Goal: Task Accomplishment & Management: Complete application form

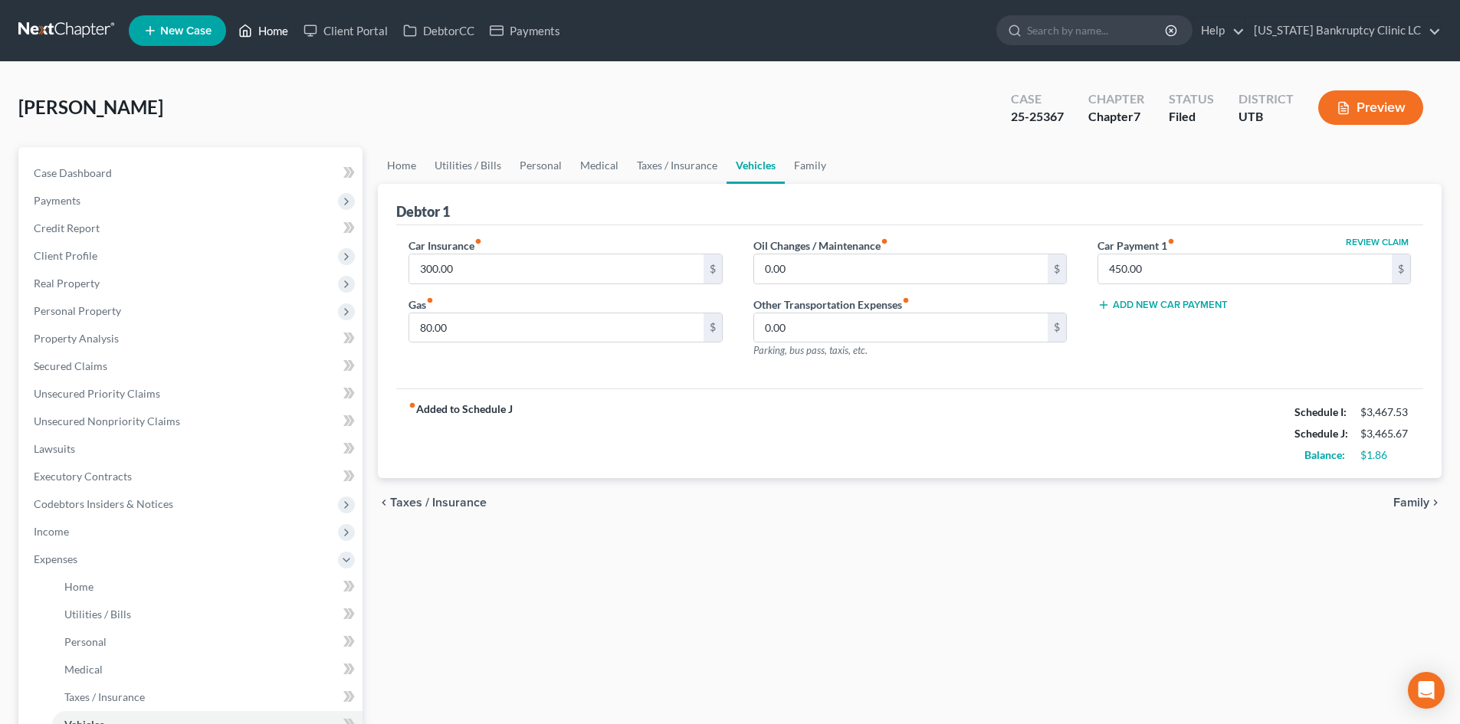
click at [274, 35] on link "Home" at bounding box center [263, 31] width 65 height 28
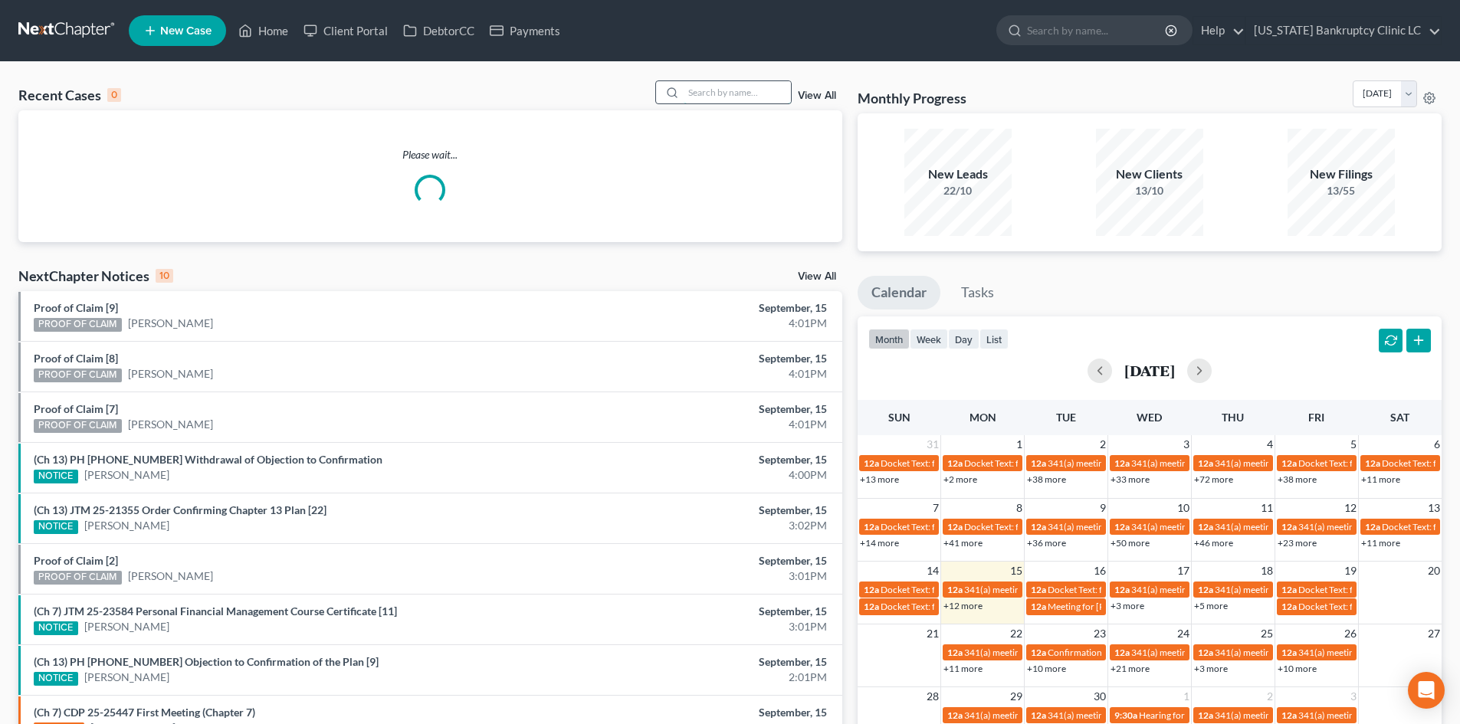
click at [718, 93] on input "search" at bounding box center [737, 92] width 107 height 22
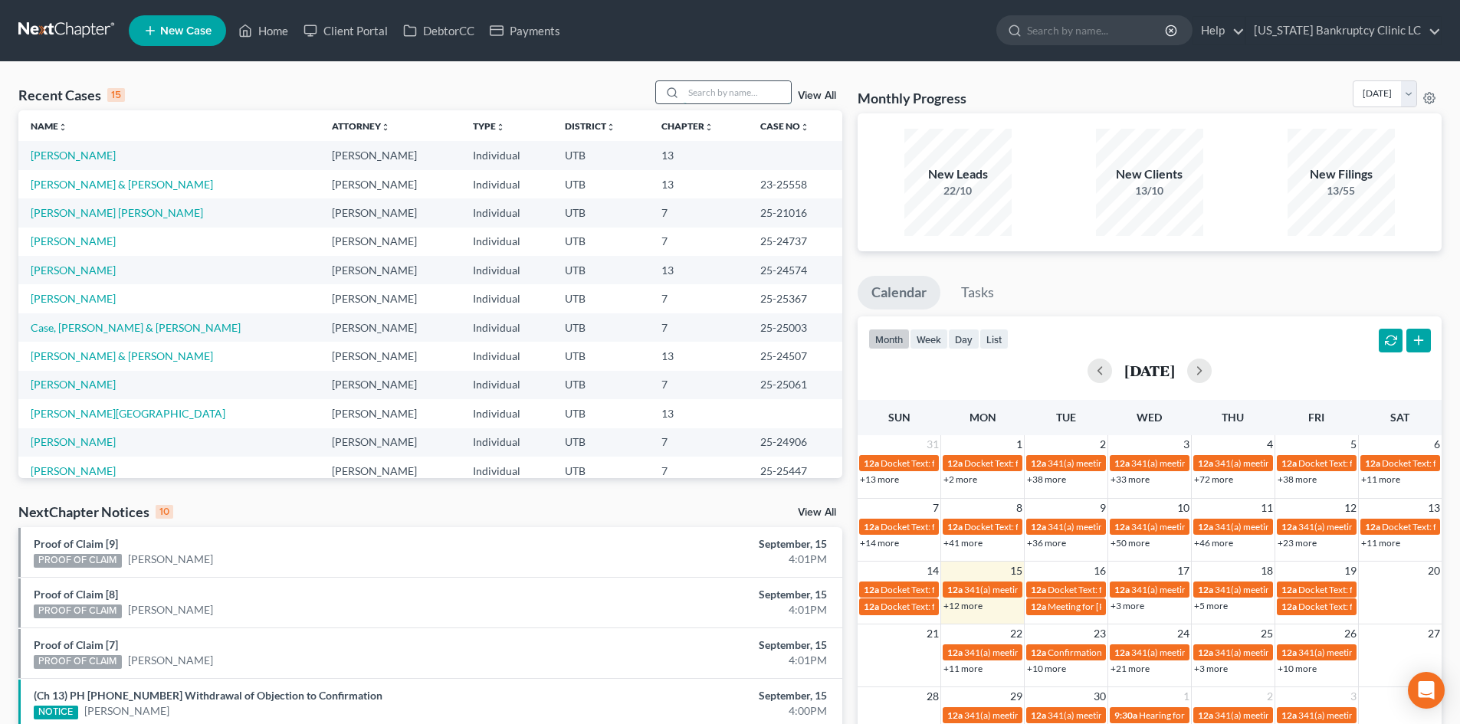
type input "e"
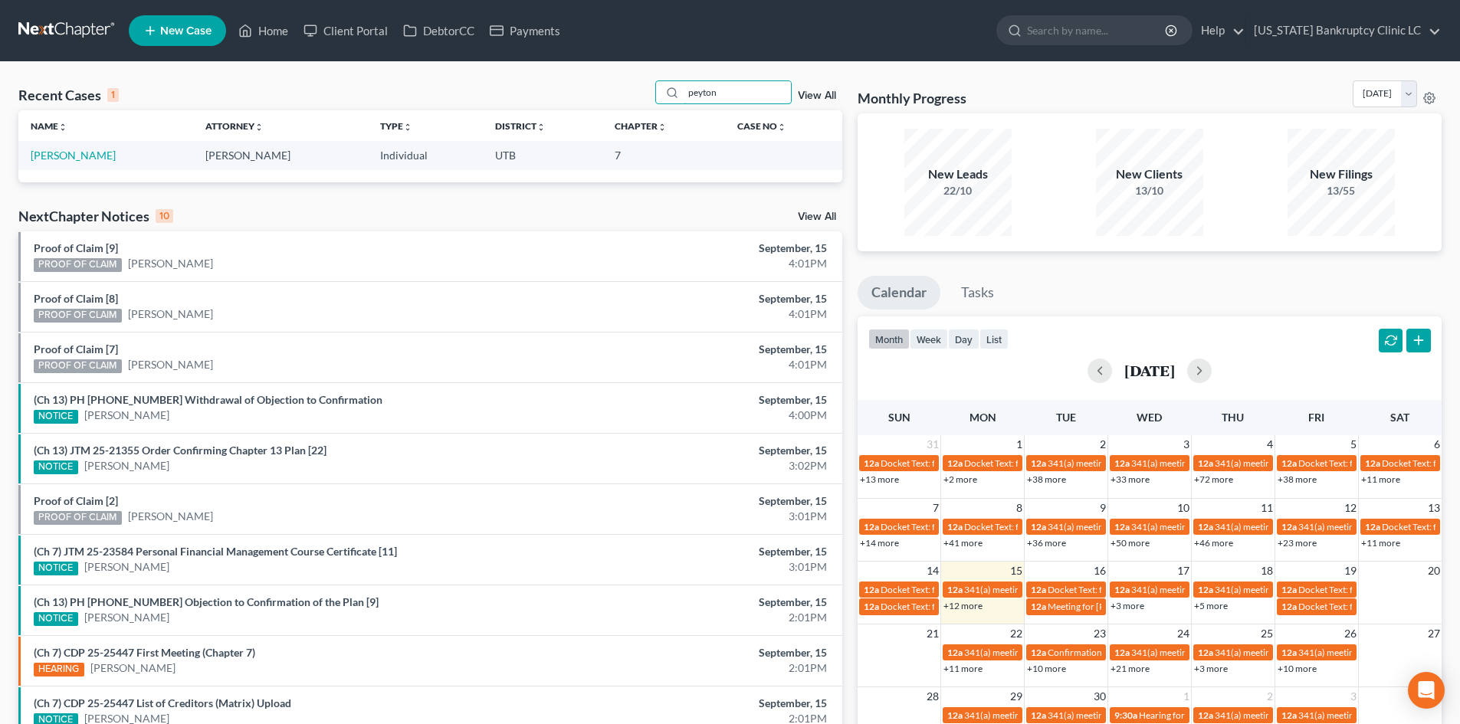
type input "peyton"
click at [70, 166] on td "[PERSON_NAME]" at bounding box center [105, 155] width 175 height 28
click at [70, 149] on link "[PERSON_NAME]" at bounding box center [73, 155] width 85 height 13
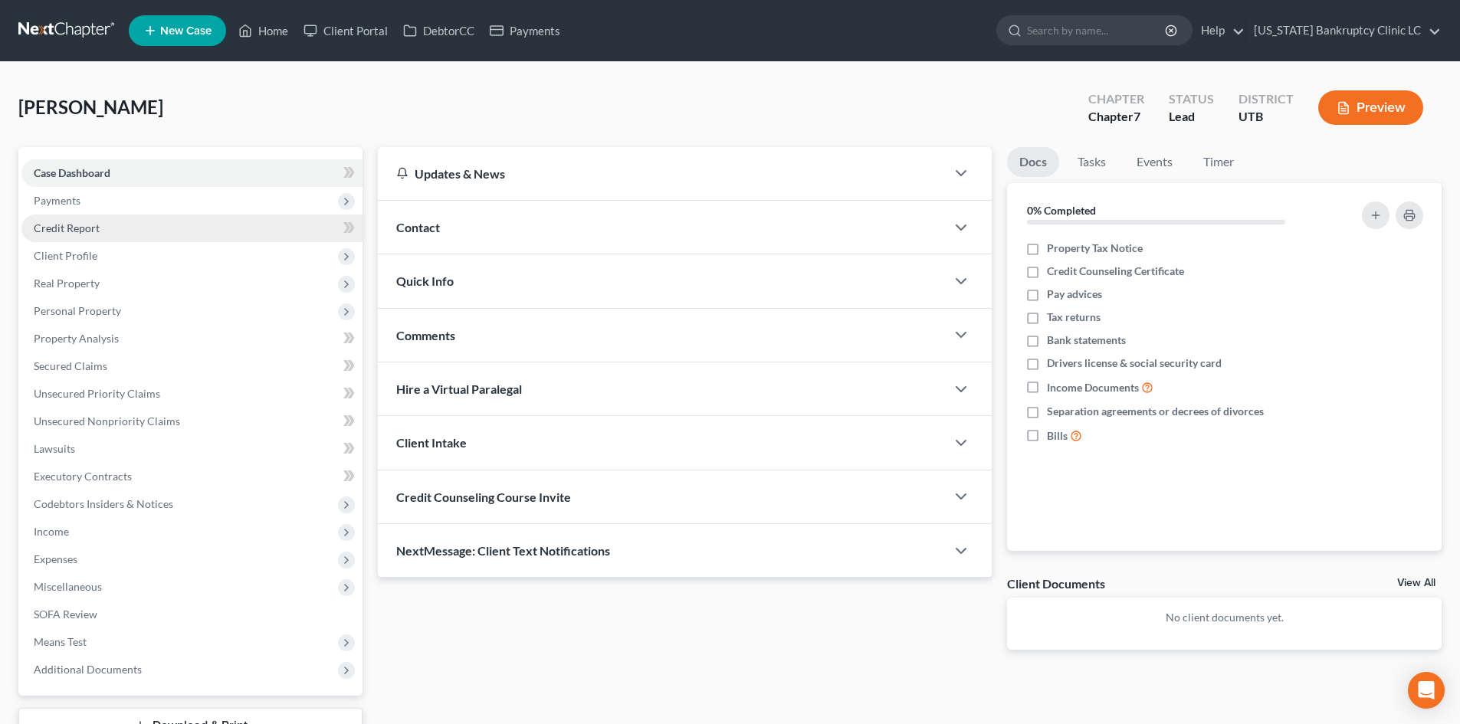
click at [92, 230] on span "Credit Report" at bounding box center [67, 228] width 66 height 13
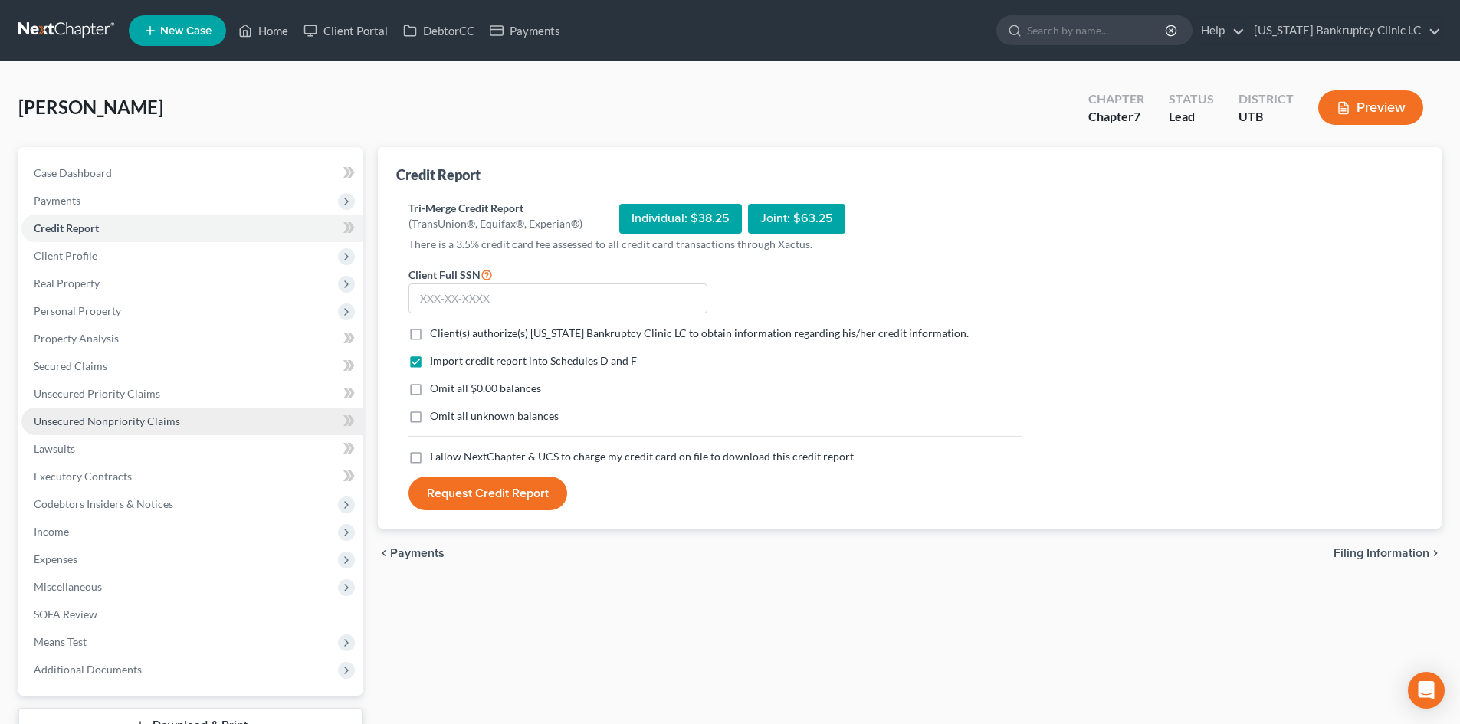
click at [136, 429] on link "Unsecured Nonpriority Claims" at bounding box center [191, 422] width 341 height 28
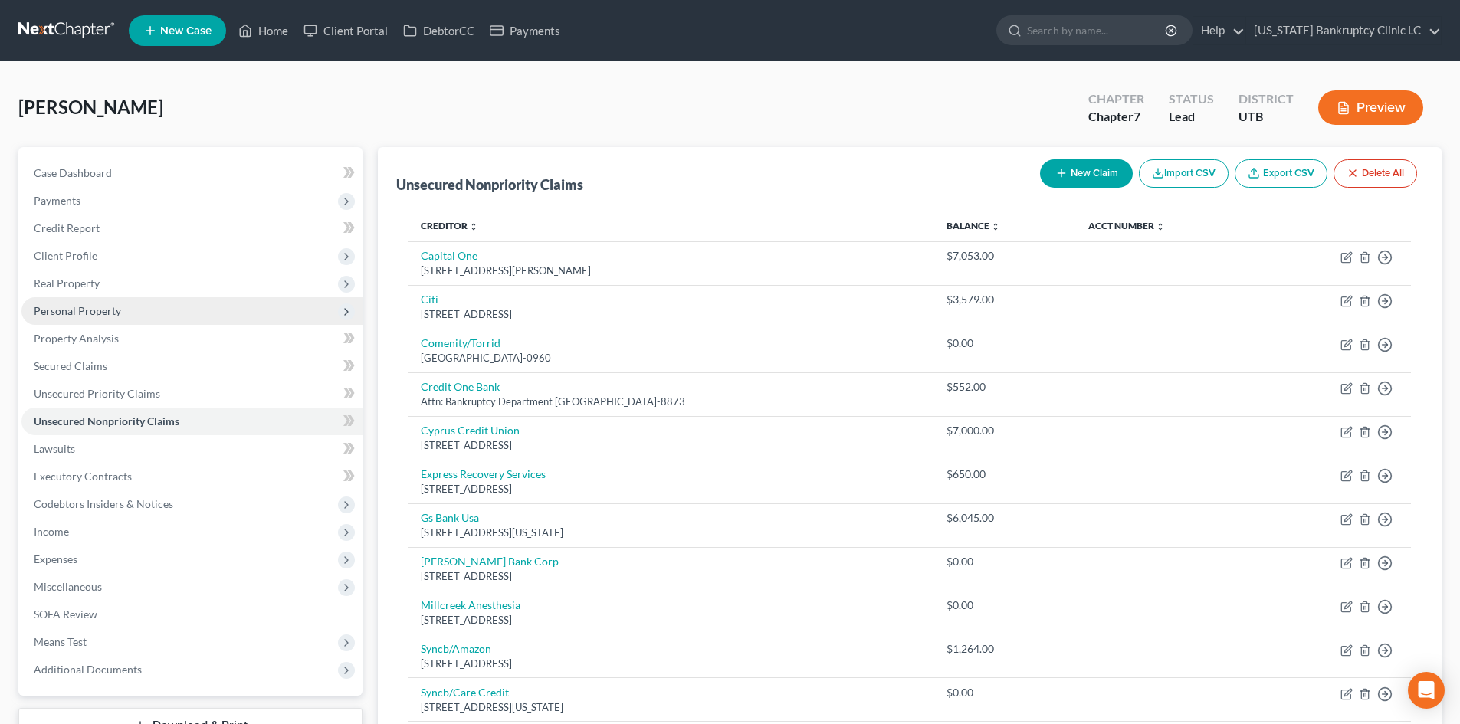
click at [105, 307] on span "Personal Property" at bounding box center [77, 310] width 87 height 13
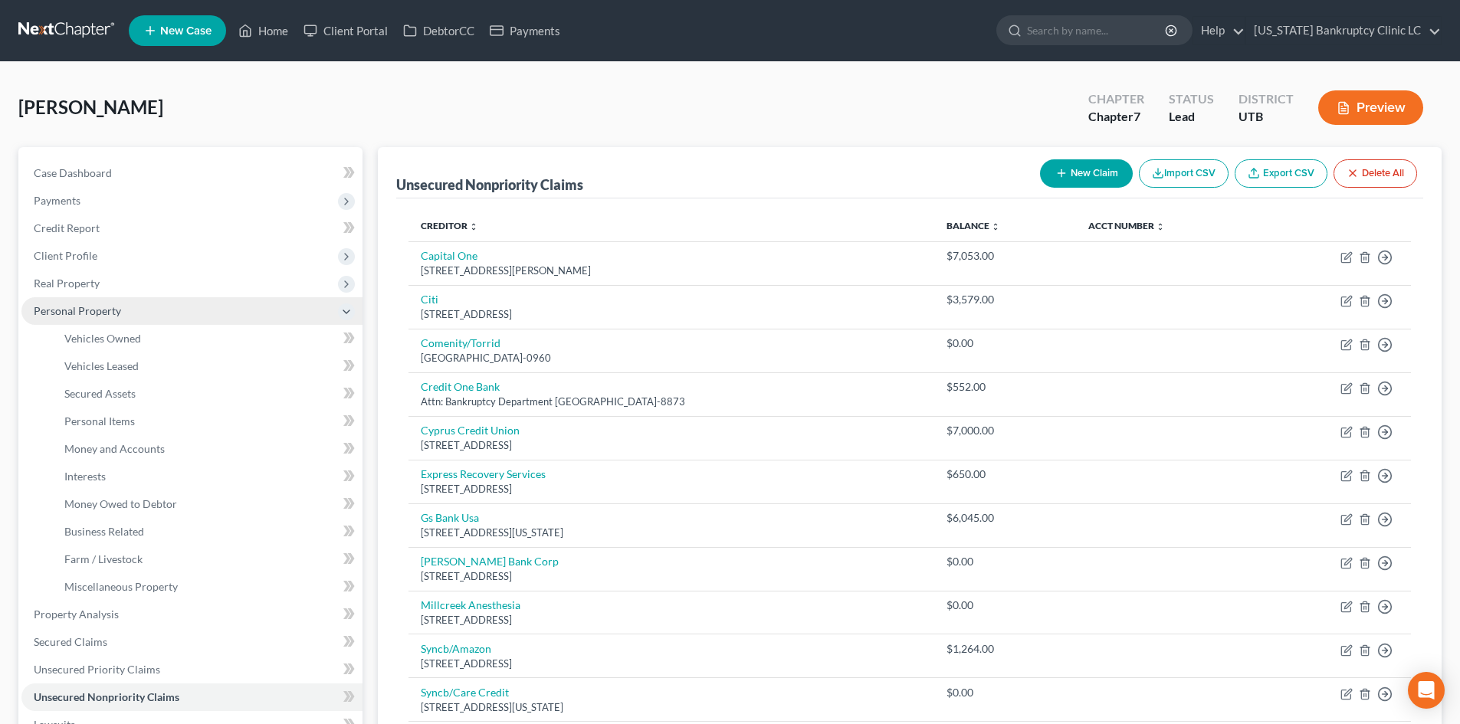
click at [117, 310] on span "Personal Property" at bounding box center [77, 310] width 87 height 13
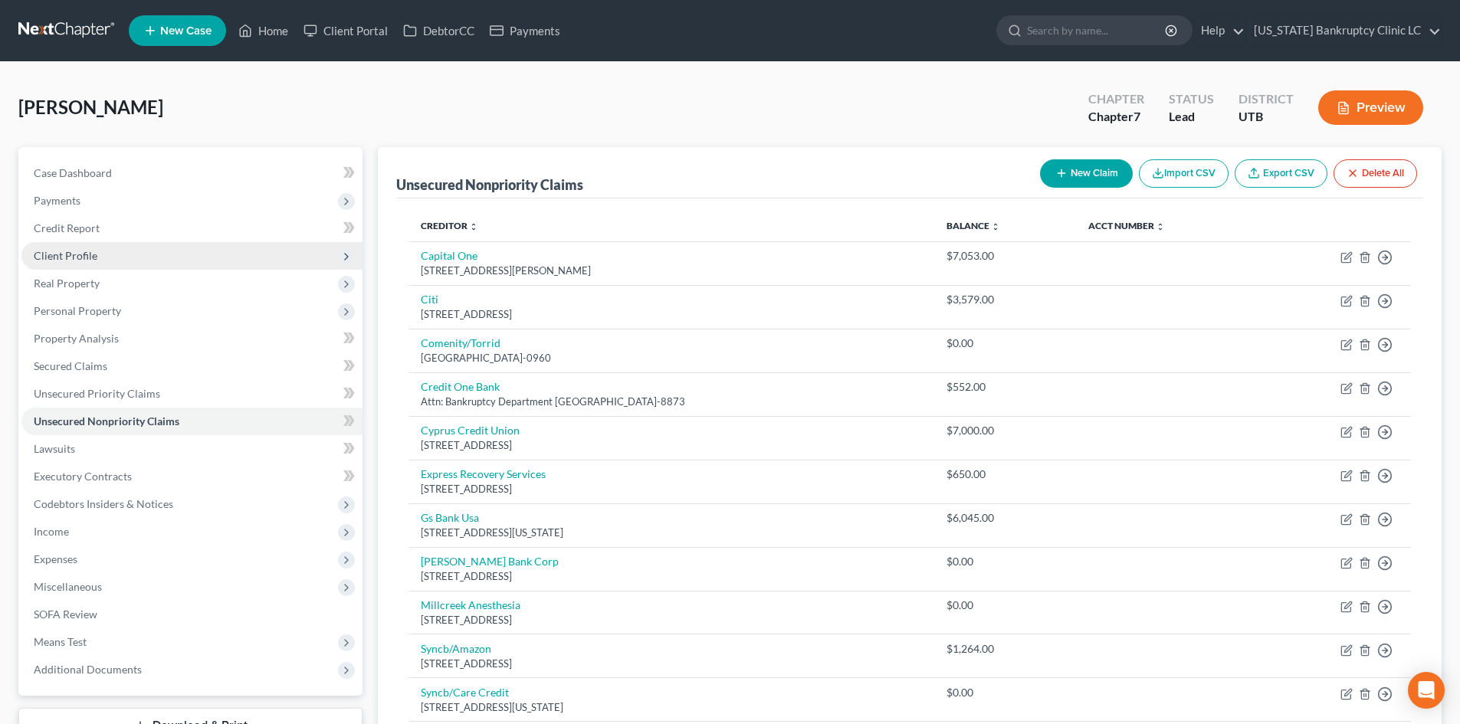
click at [105, 252] on span "Client Profile" at bounding box center [191, 256] width 341 height 28
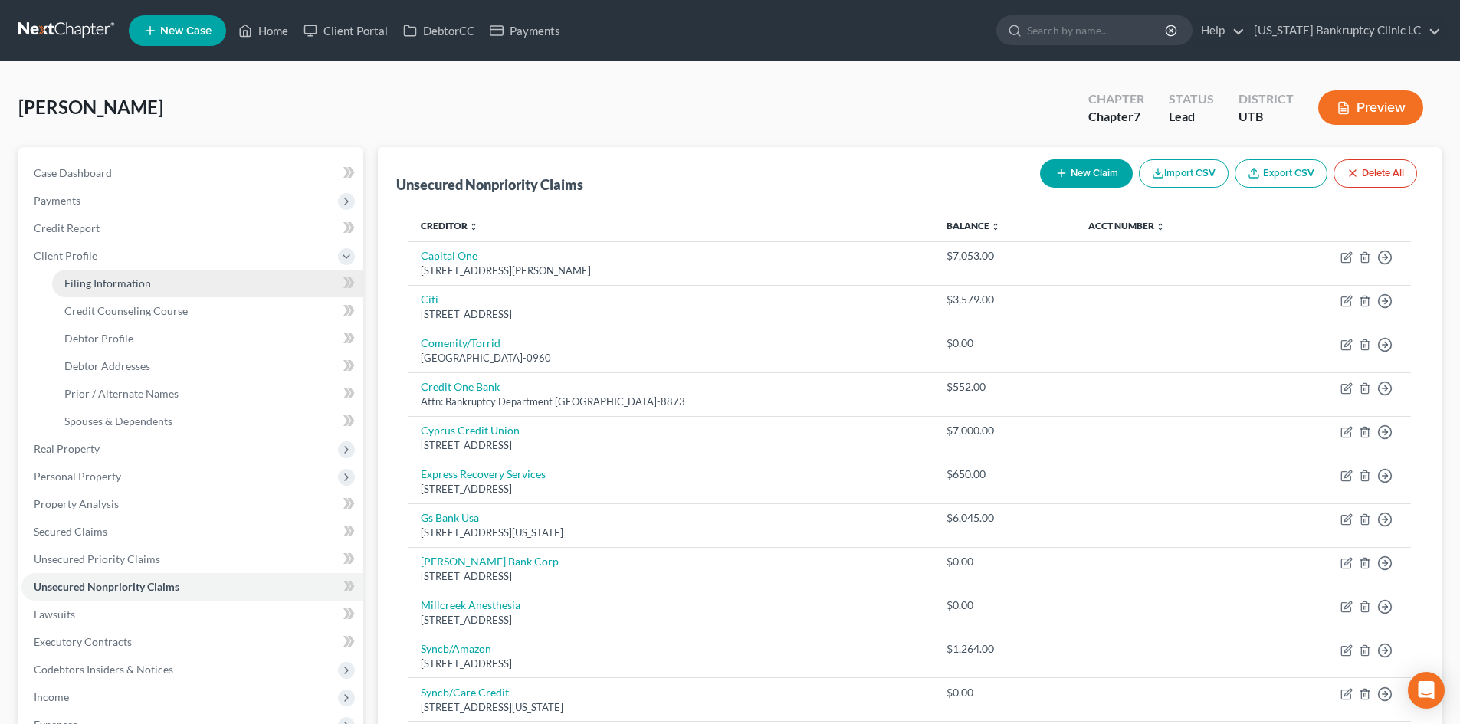
click at [110, 281] on span "Filing Information" at bounding box center [107, 283] width 87 height 13
select select "1"
select select "0"
select select "81"
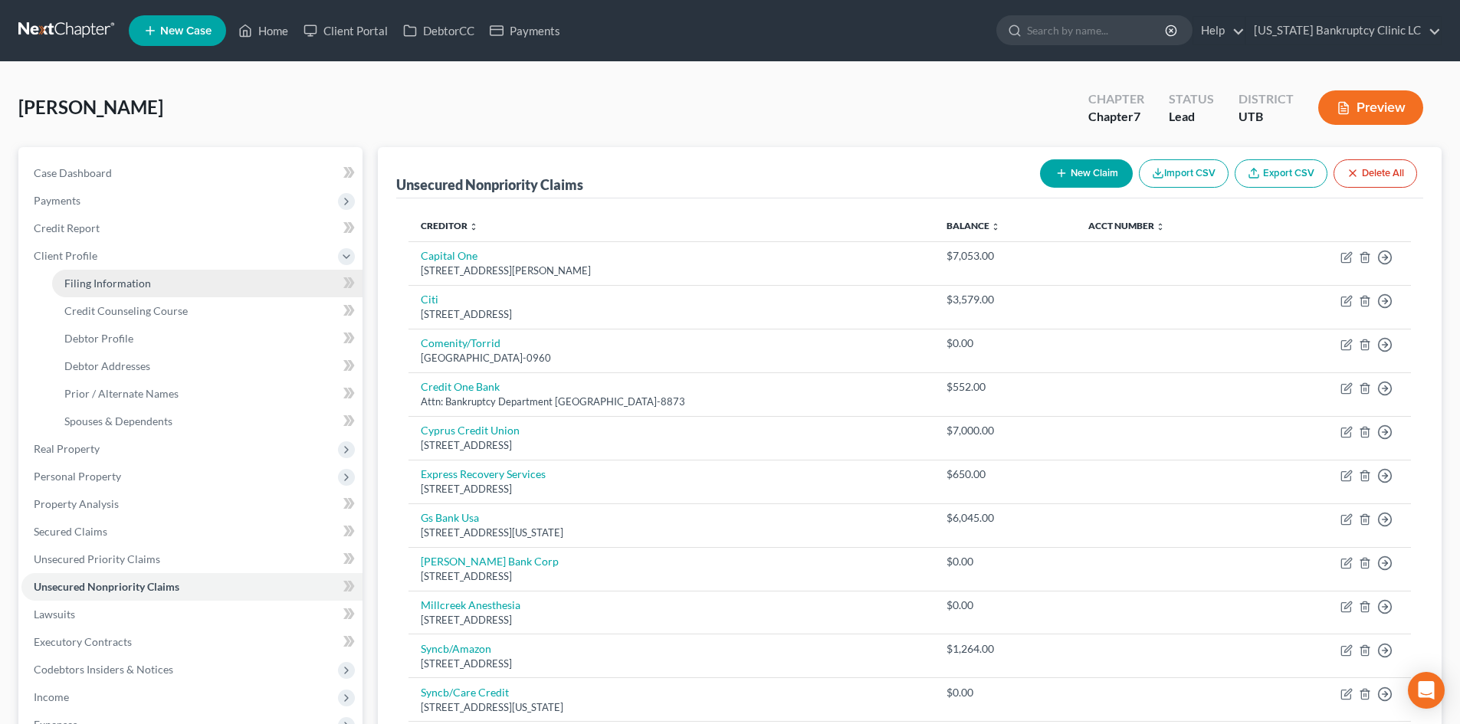
select select "0"
select select "46"
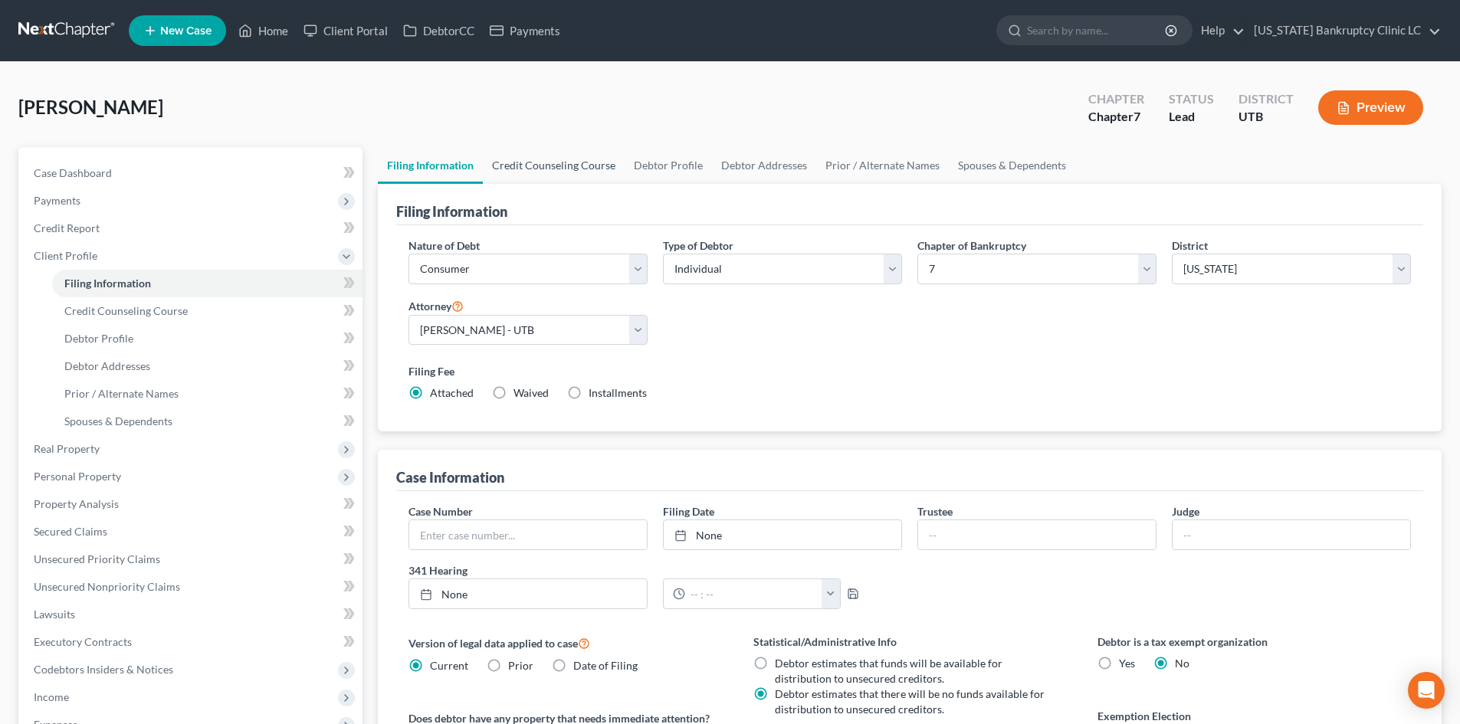
click at [575, 166] on link "Credit Counseling Course" at bounding box center [554, 165] width 142 height 37
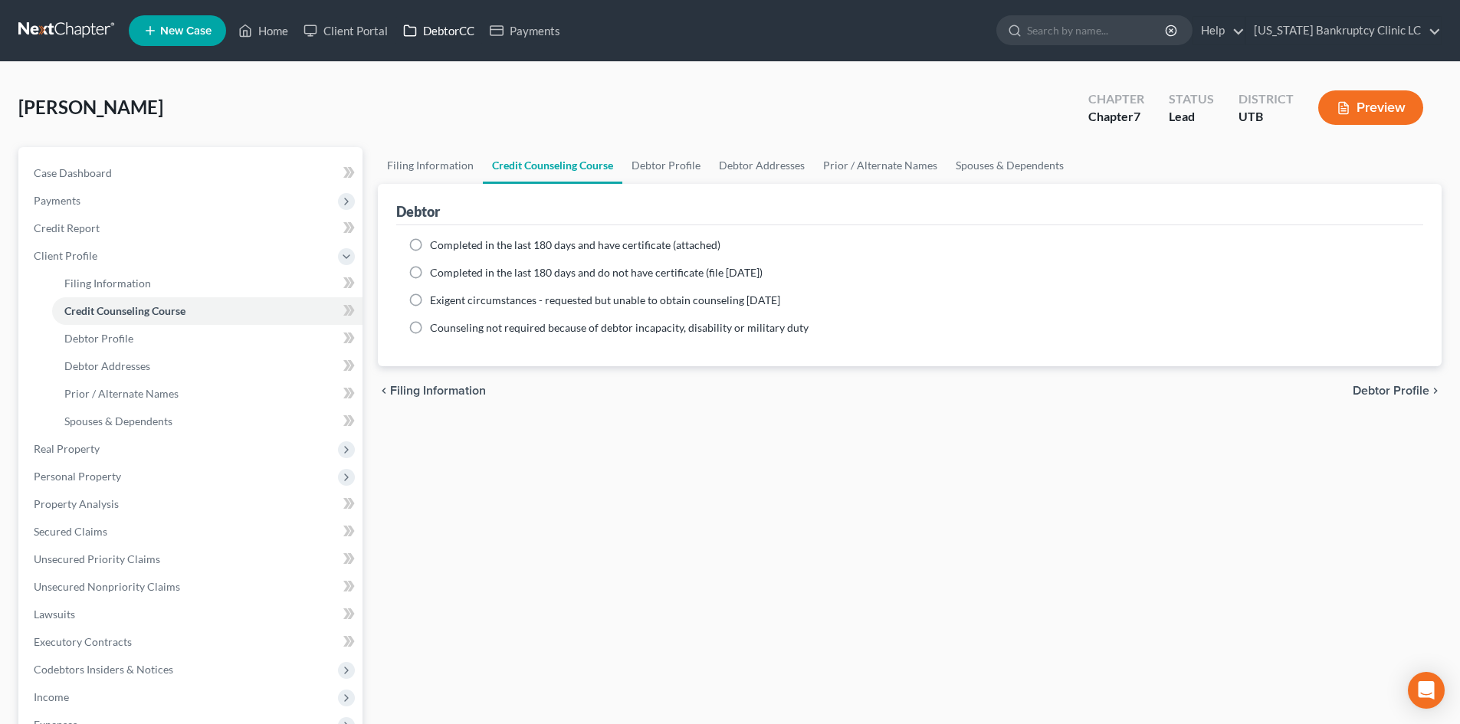
click at [446, 30] on link "DebtorCC" at bounding box center [439, 31] width 87 height 28
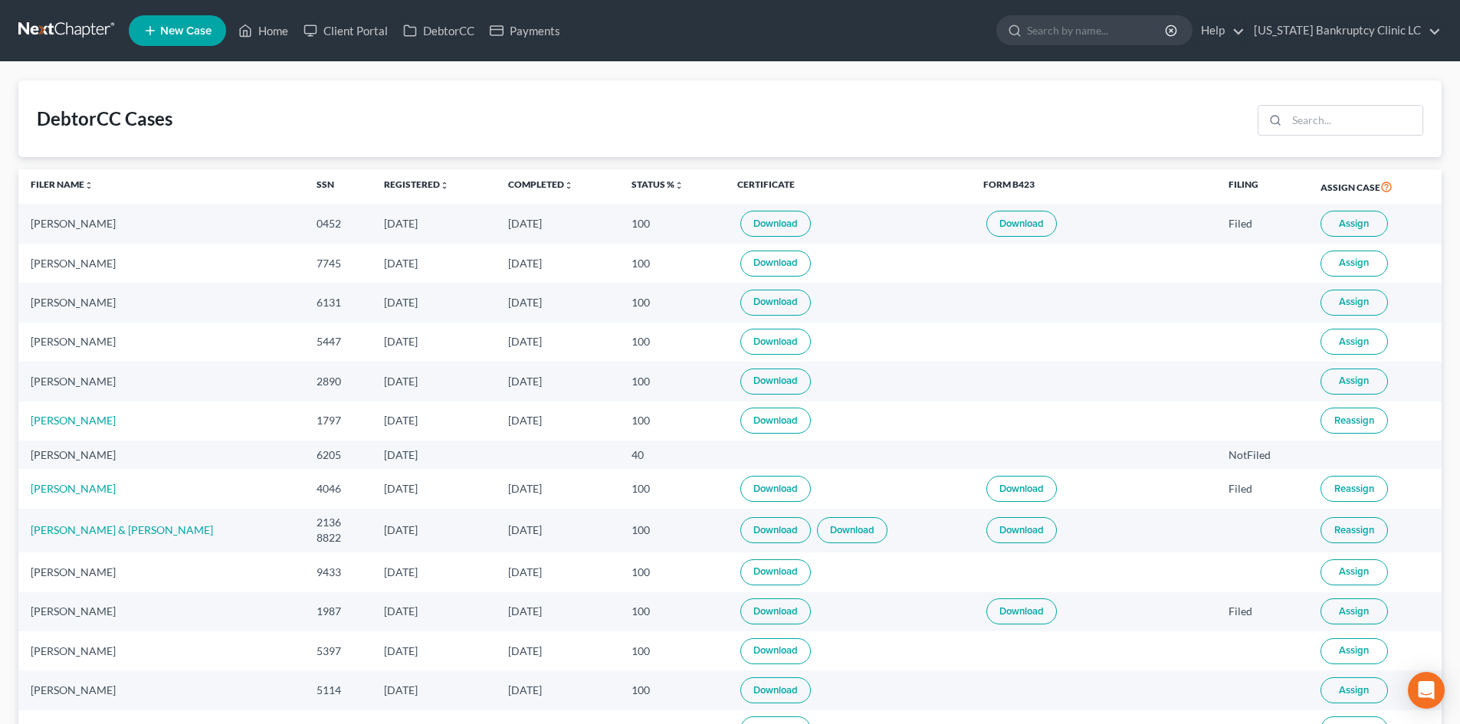
click at [1350, 267] on span "Assign" at bounding box center [1354, 263] width 30 height 12
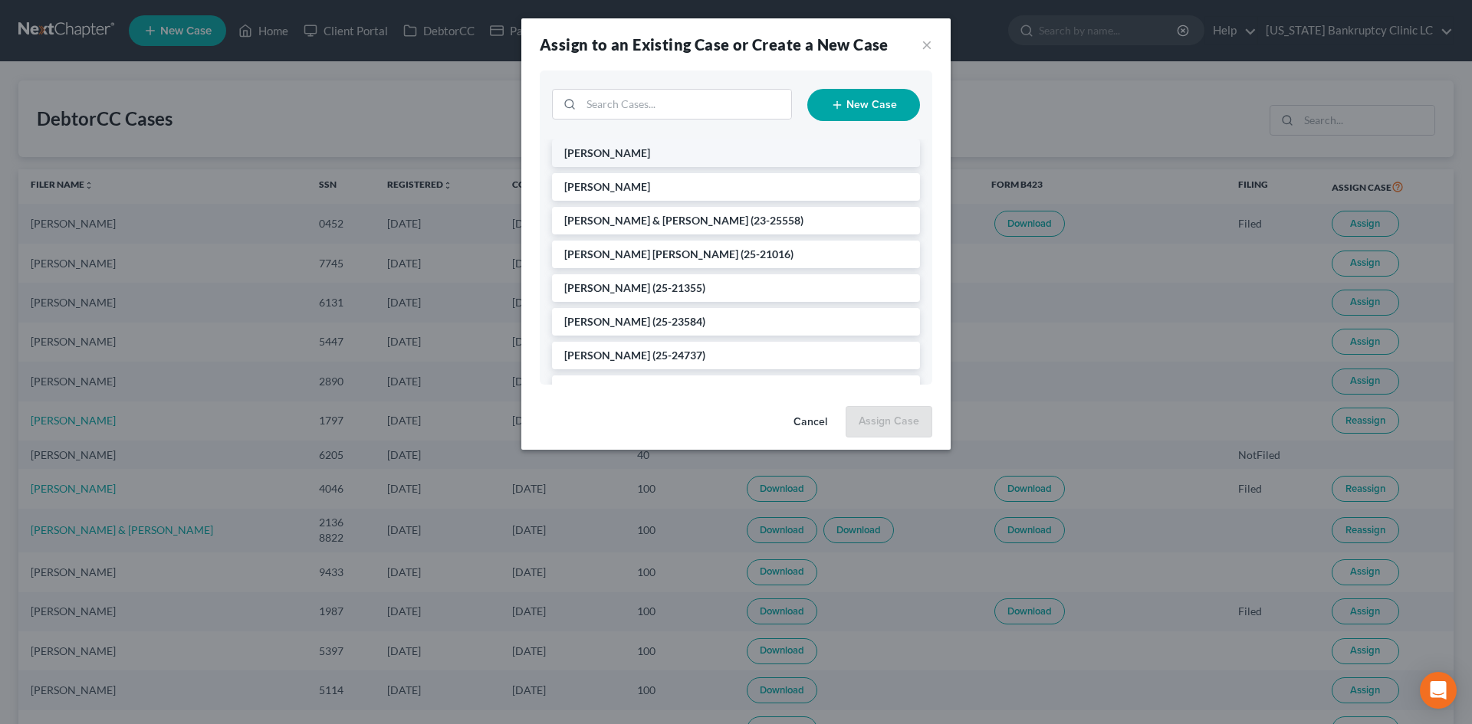
click at [670, 156] on li "[PERSON_NAME]" at bounding box center [736, 154] width 368 height 28
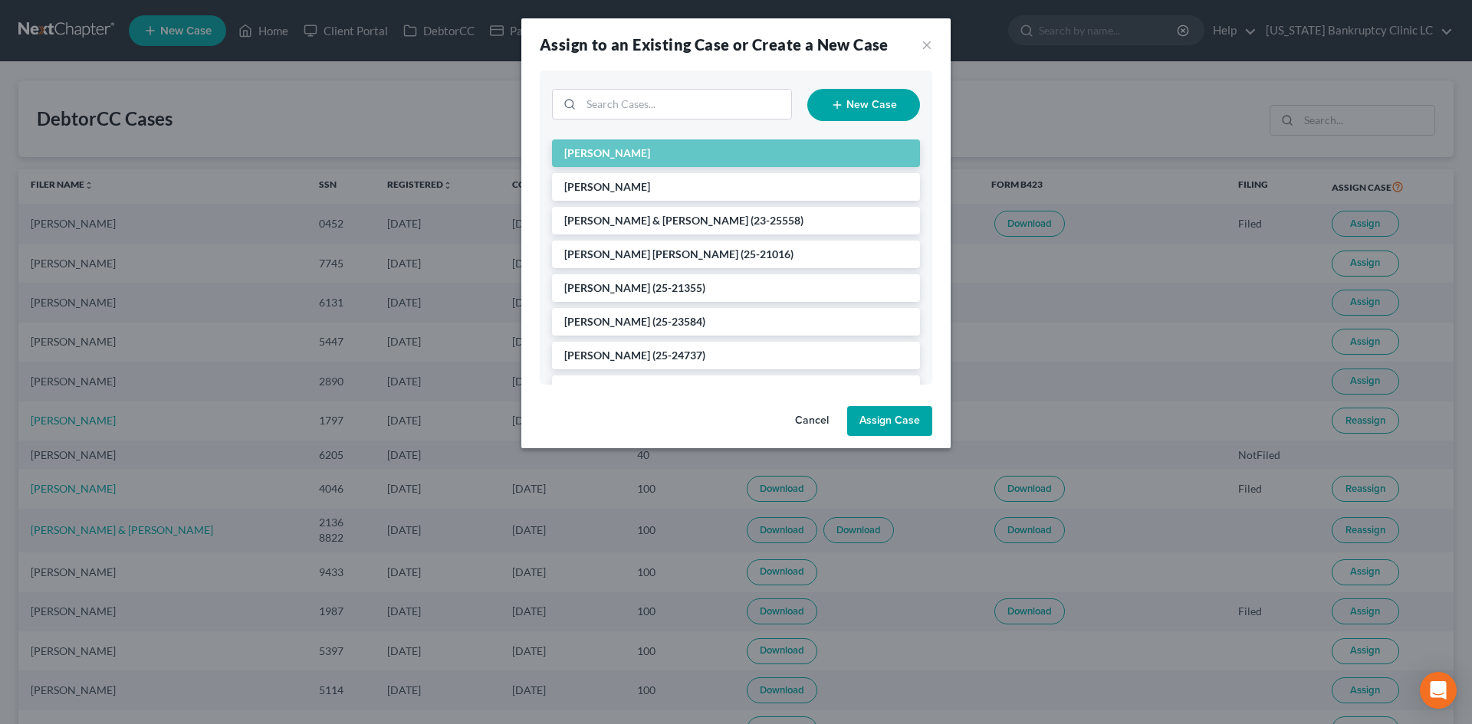
click at [879, 412] on button "Assign Case" at bounding box center [889, 421] width 85 height 31
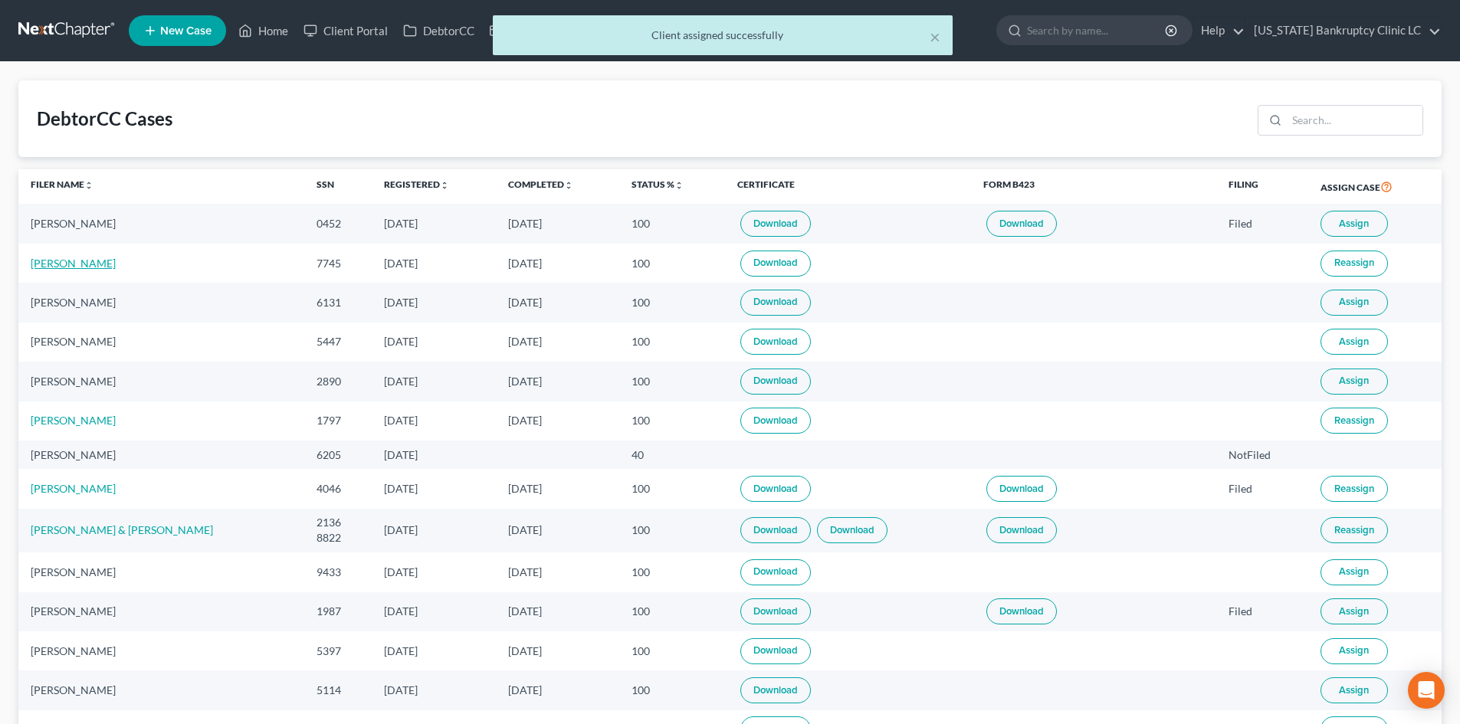
click at [67, 264] on link "[PERSON_NAME]" at bounding box center [73, 263] width 85 height 13
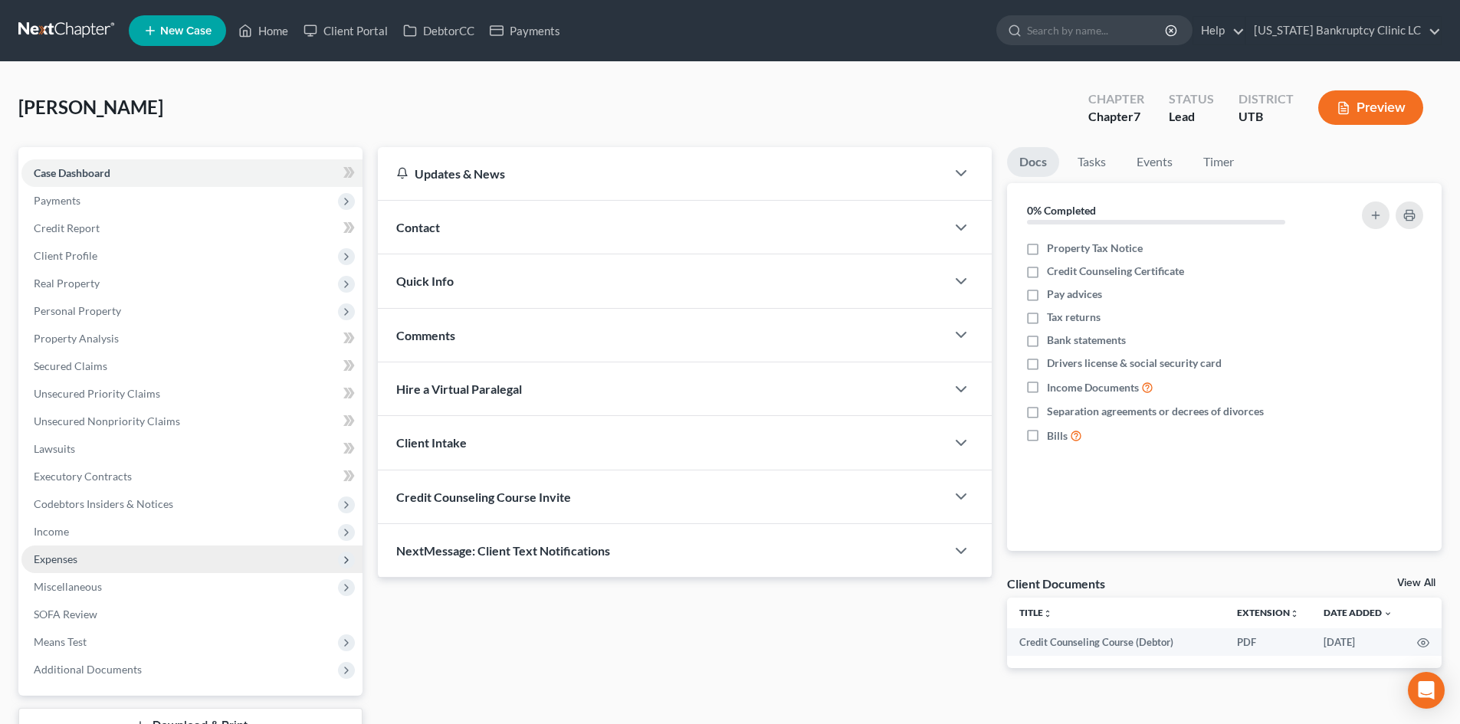
click at [87, 553] on span "Expenses" at bounding box center [191, 560] width 341 height 28
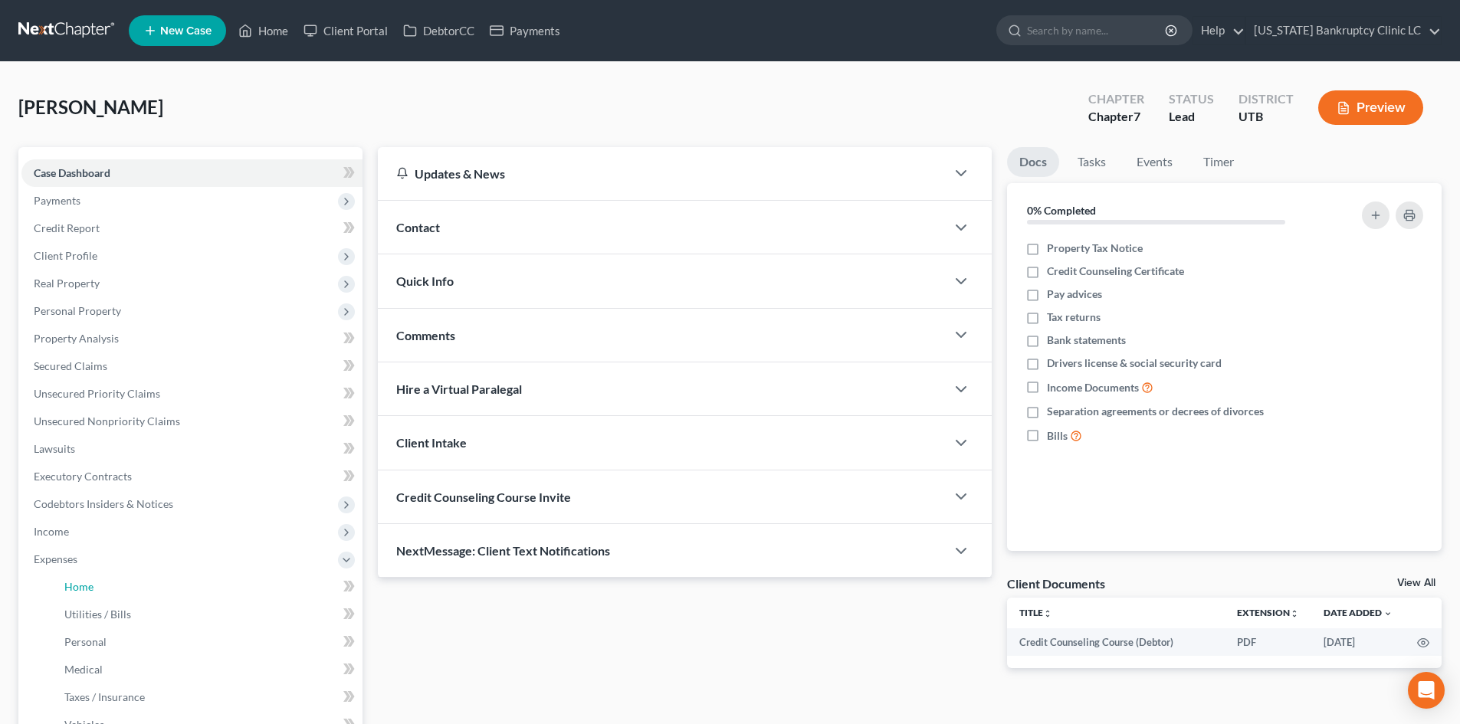
click at [100, 583] on link "Home" at bounding box center [207, 587] width 310 height 28
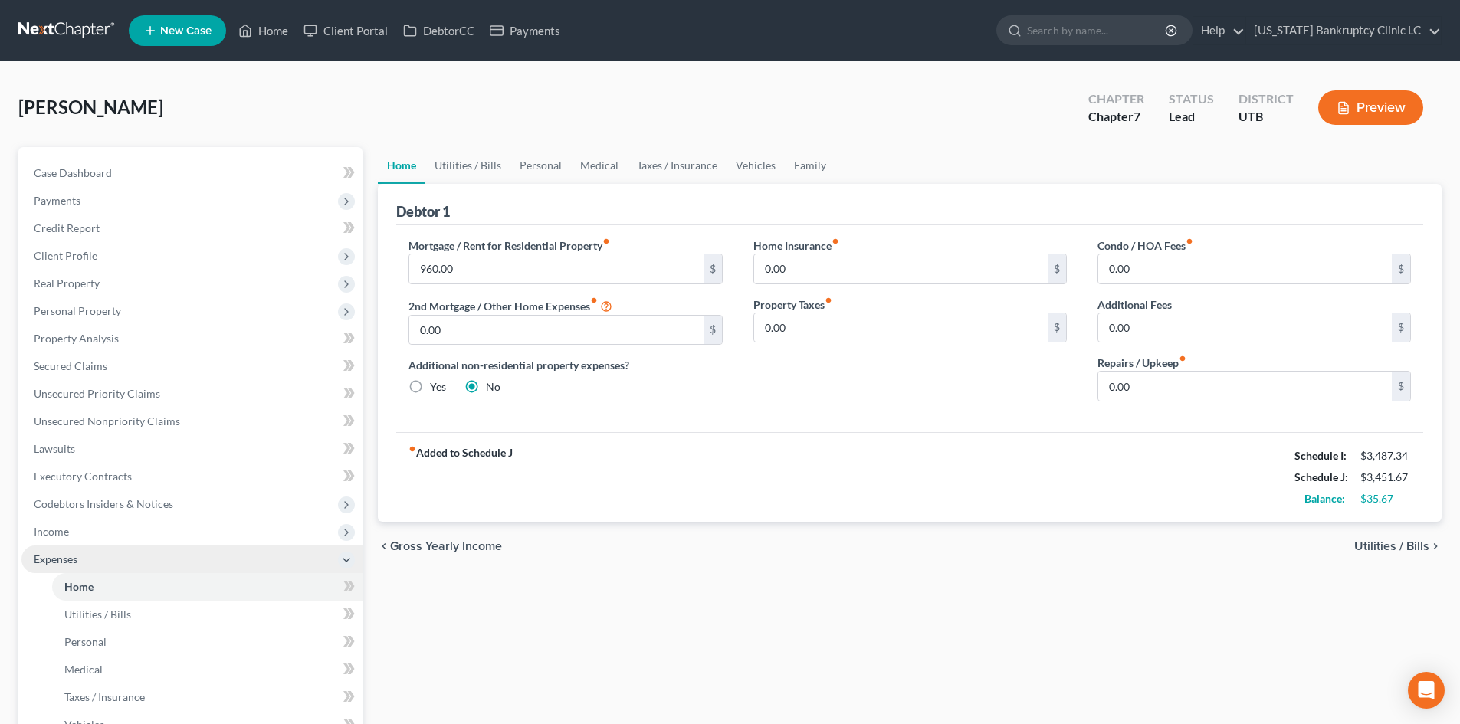
click at [127, 563] on span "Expenses" at bounding box center [191, 560] width 341 height 28
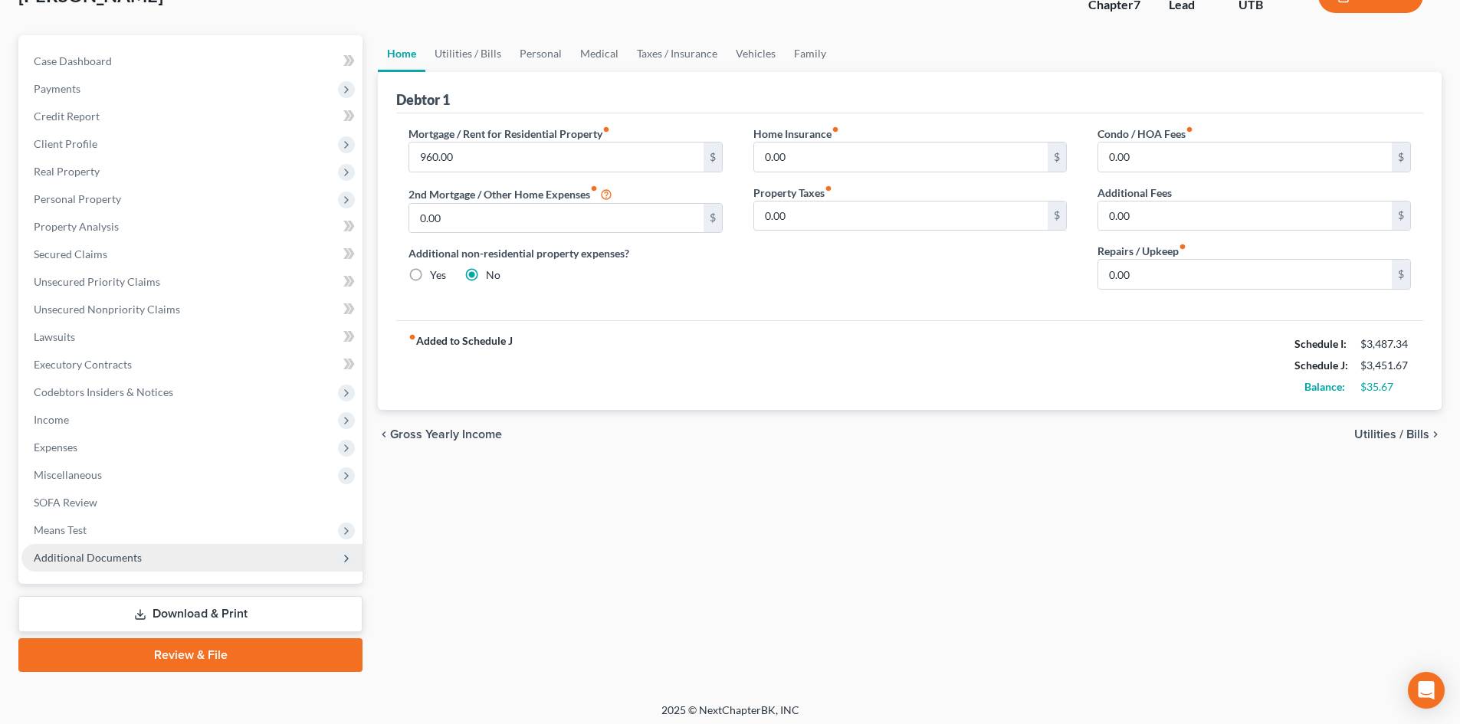
scroll to position [118, 0]
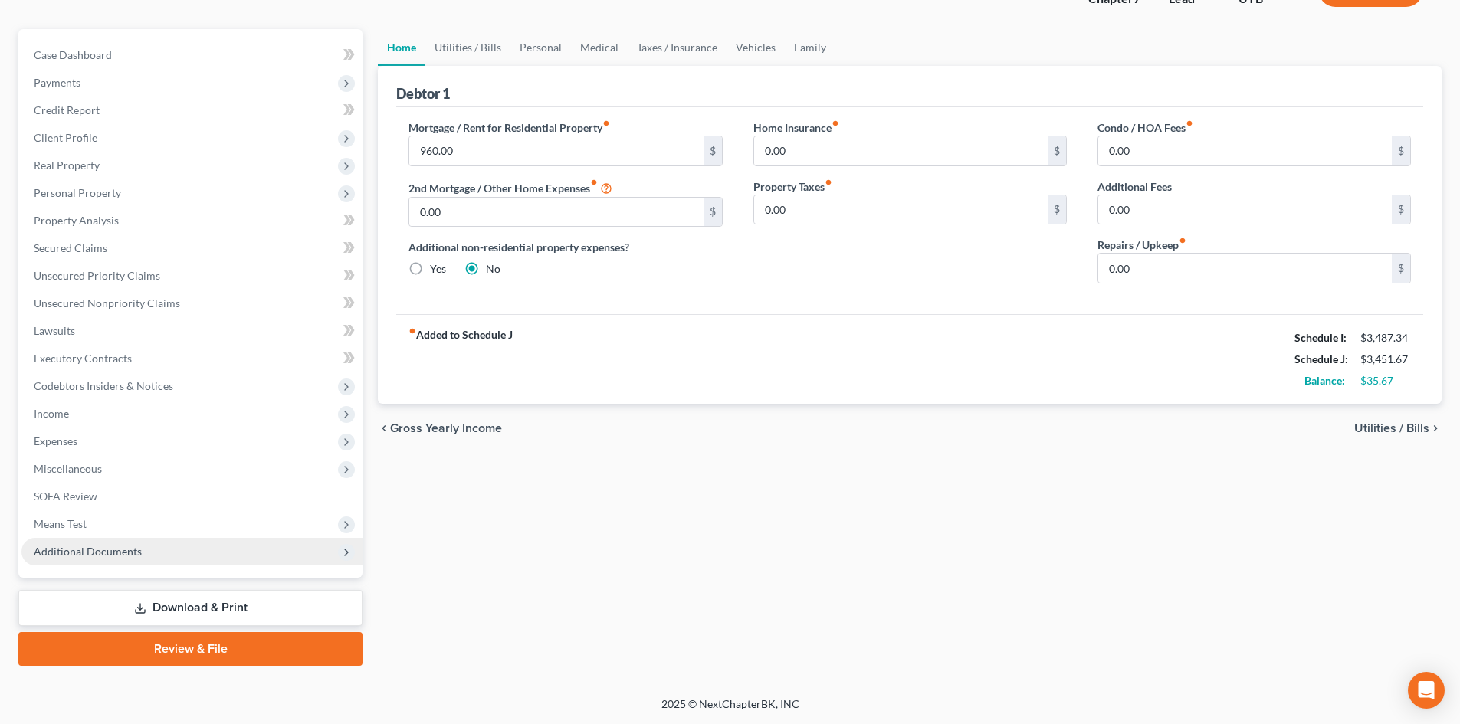
click at [136, 555] on span "Additional Documents" at bounding box center [88, 551] width 108 height 13
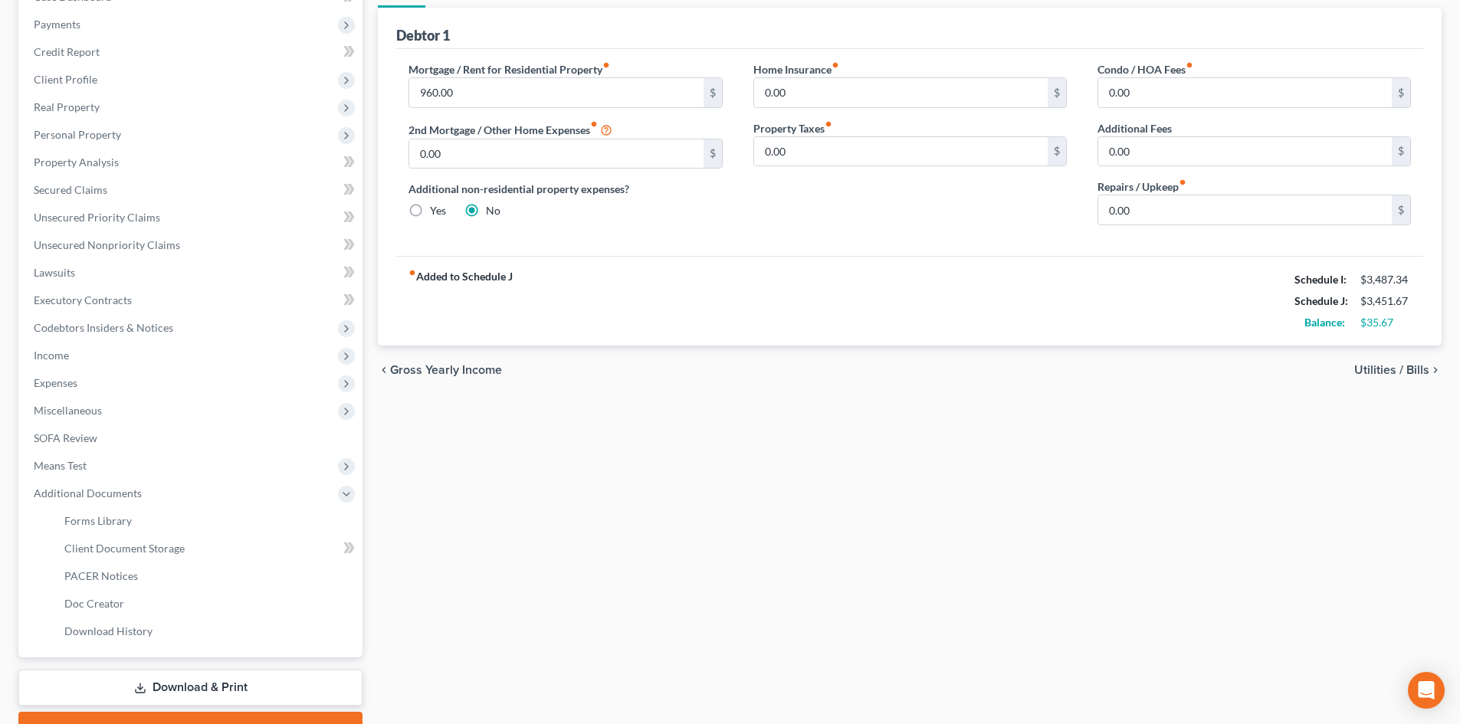
scroll to position [256, 0]
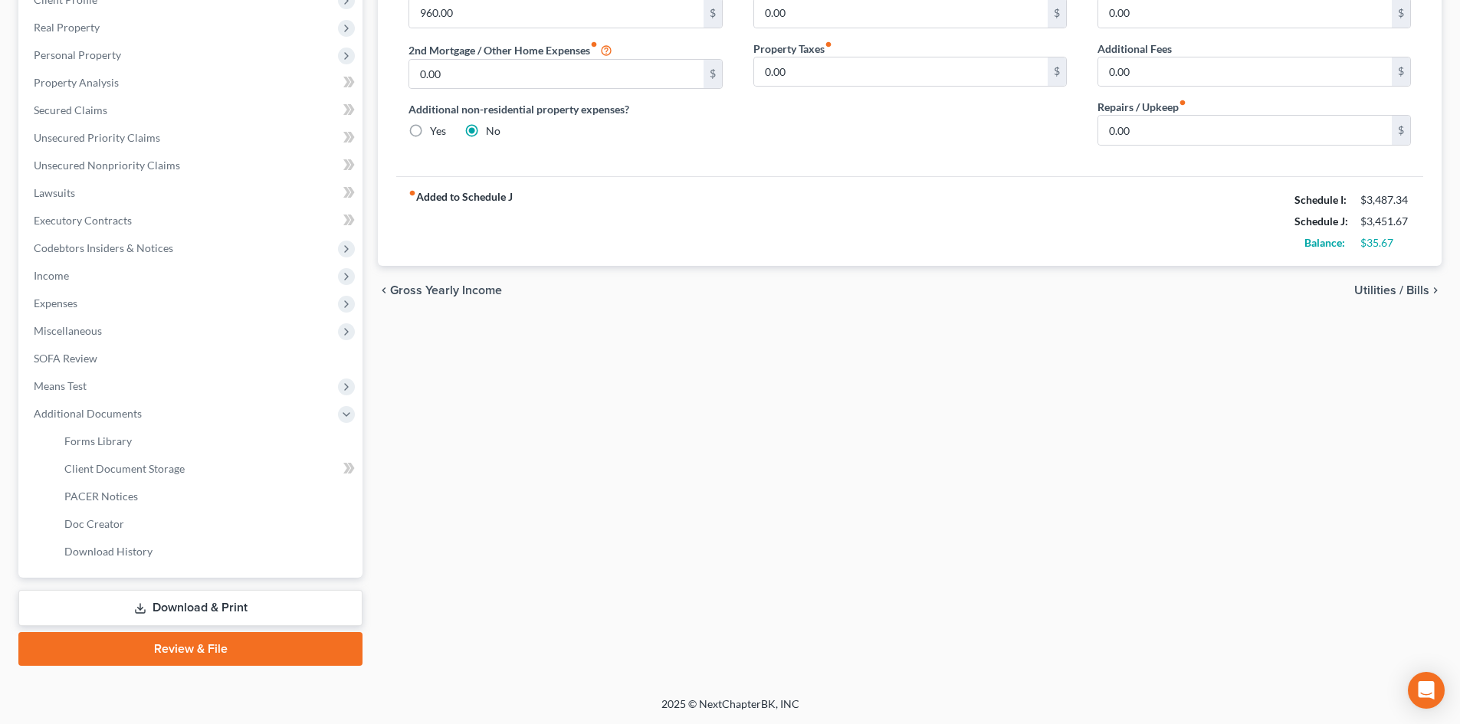
click at [180, 652] on link "Review & File" at bounding box center [190, 649] width 344 height 34
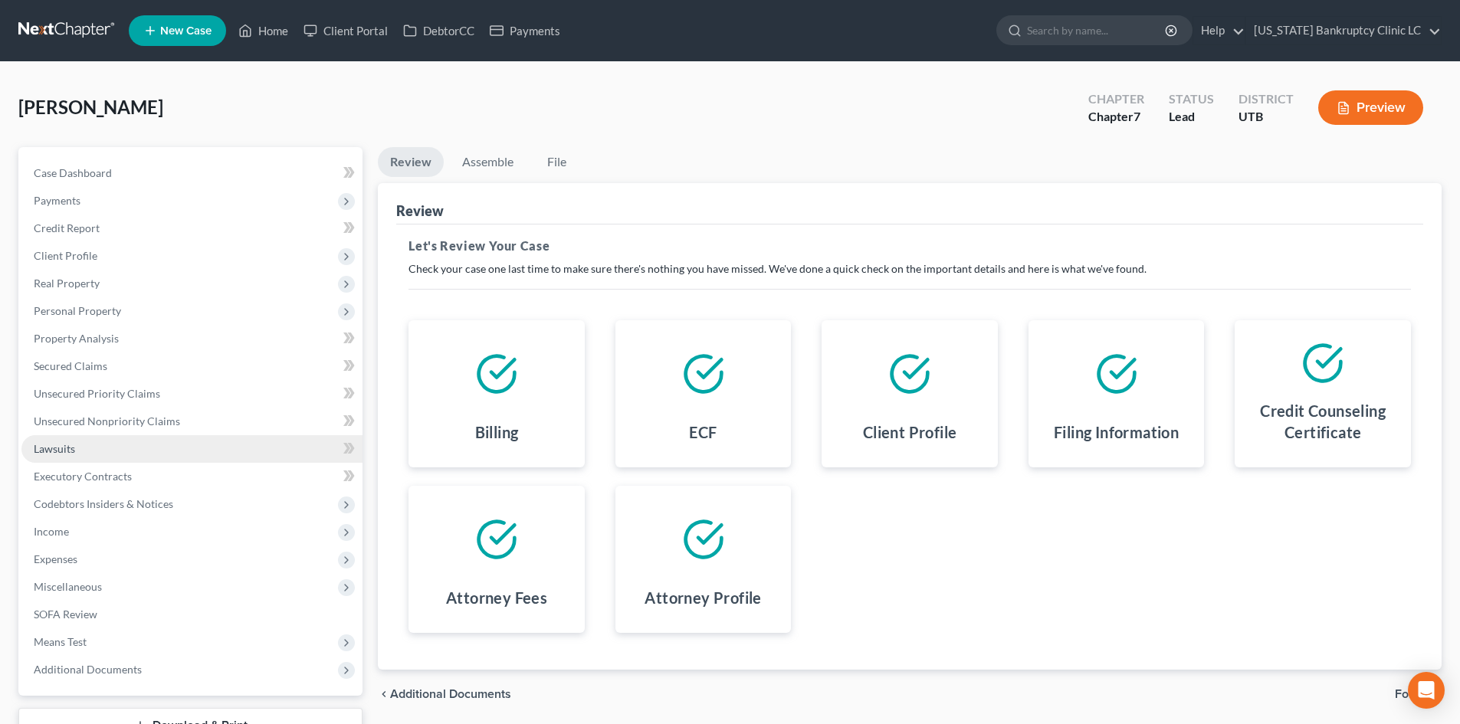
click at [87, 435] on link "Lawsuits" at bounding box center [191, 449] width 341 height 28
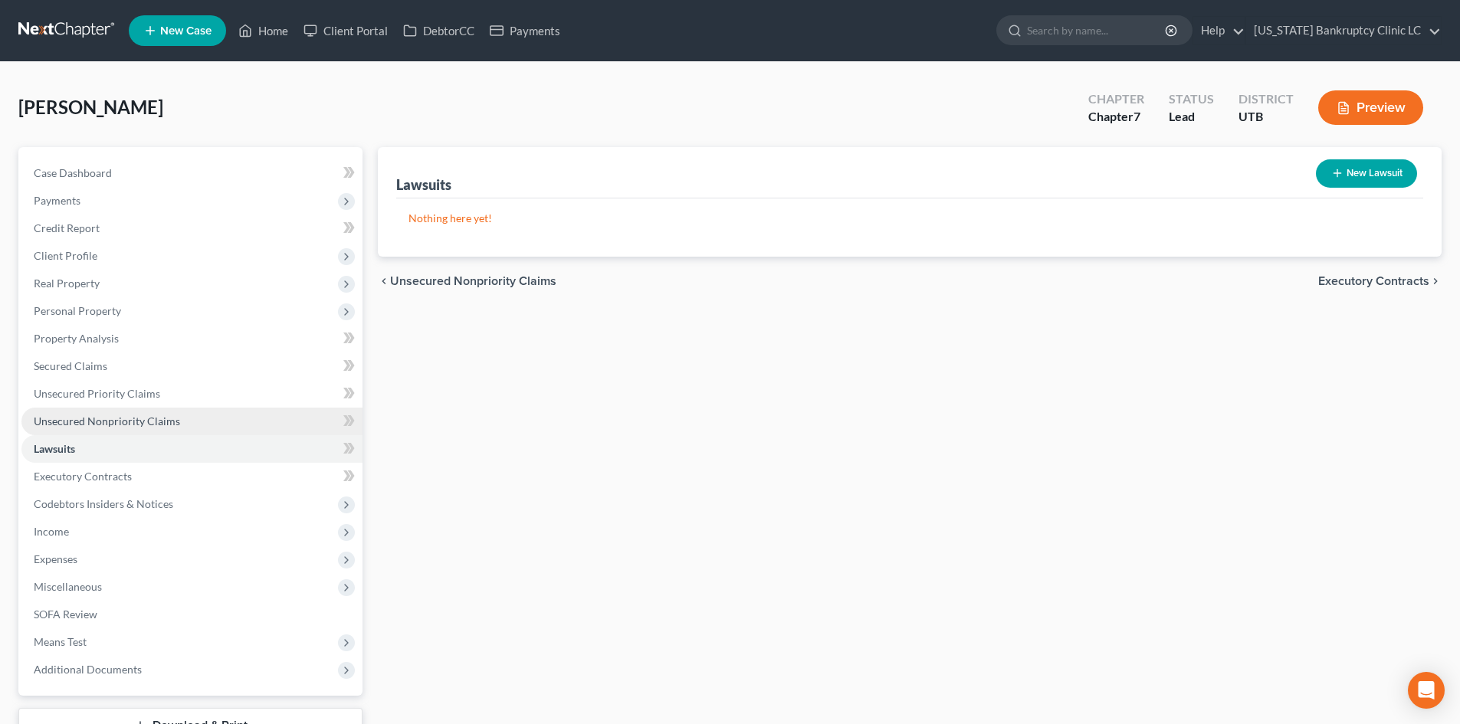
click at [96, 420] on span "Unsecured Nonpriority Claims" at bounding box center [107, 421] width 146 height 13
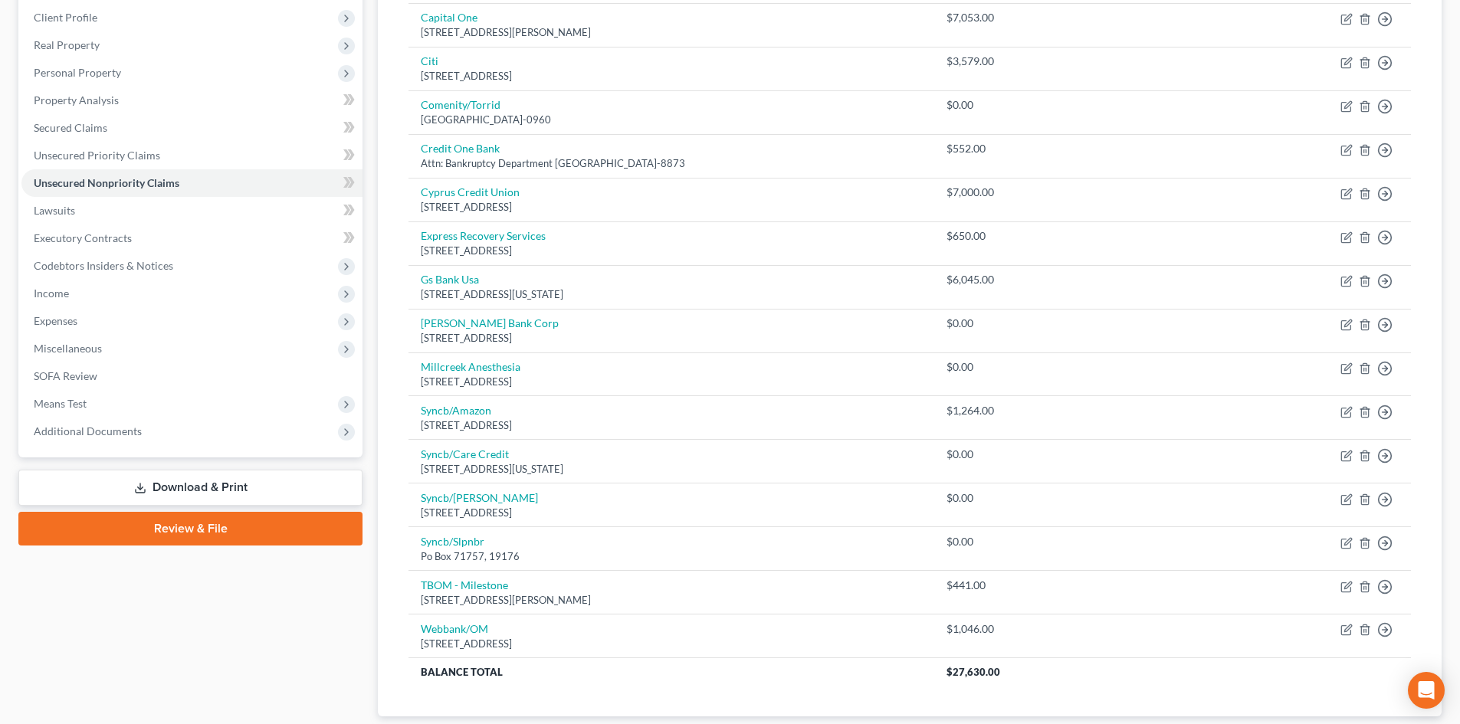
scroll to position [338, 0]
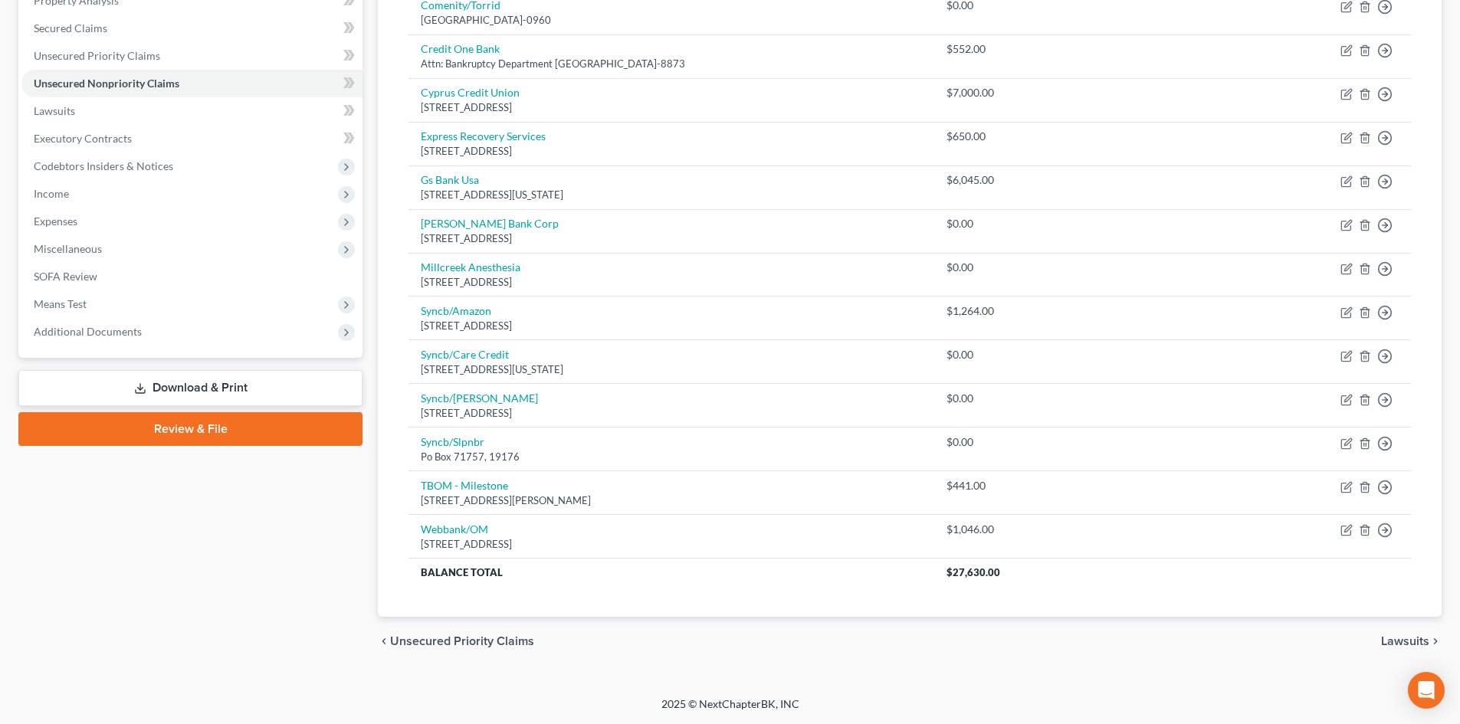
click at [184, 401] on link "Download & Print" at bounding box center [190, 388] width 344 height 36
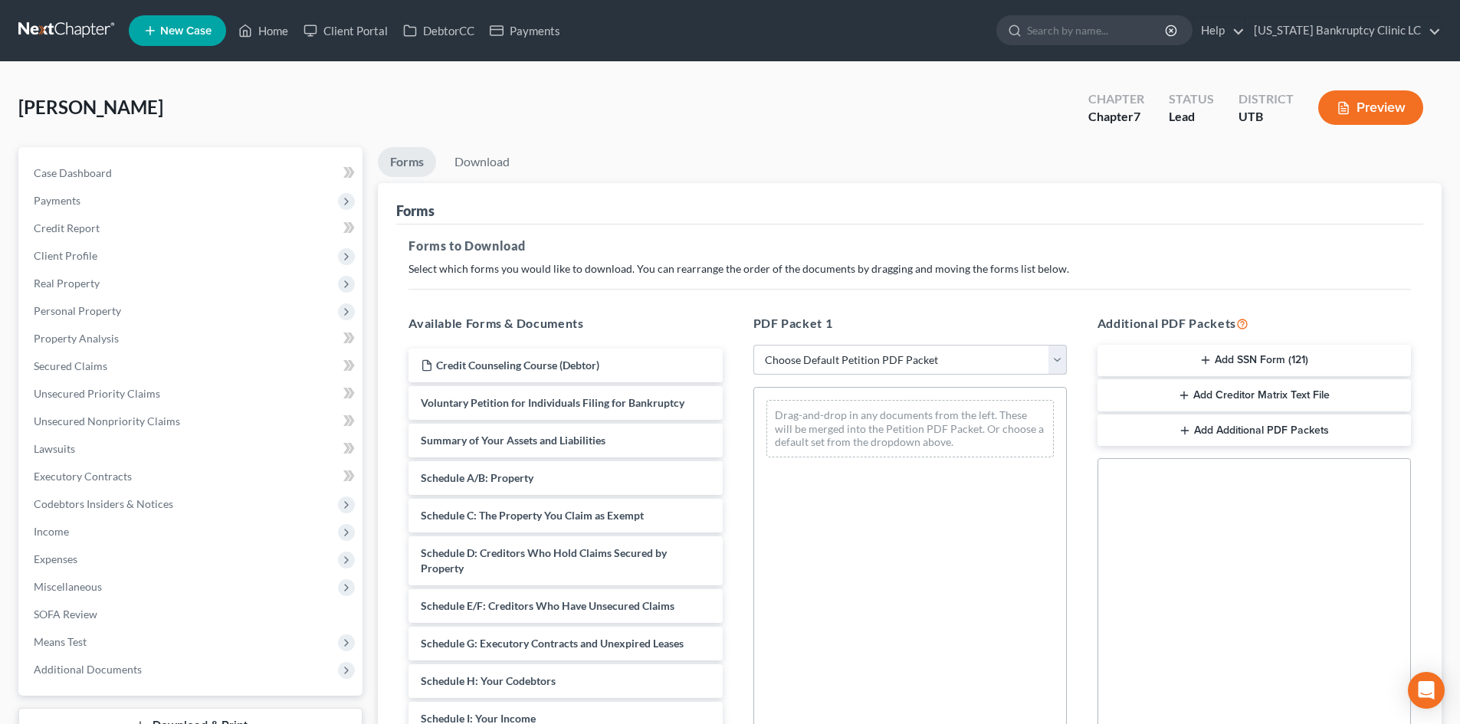
click at [887, 369] on select "Choose Default Petition PDF Packet Complete Bankruptcy Petition (all forms and …" at bounding box center [911, 360] width 314 height 31
select select "0"
click at [754, 345] on select "Choose Default Petition PDF Packet Complete Bankruptcy Petition (all forms and …" at bounding box center [911, 360] width 314 height 31
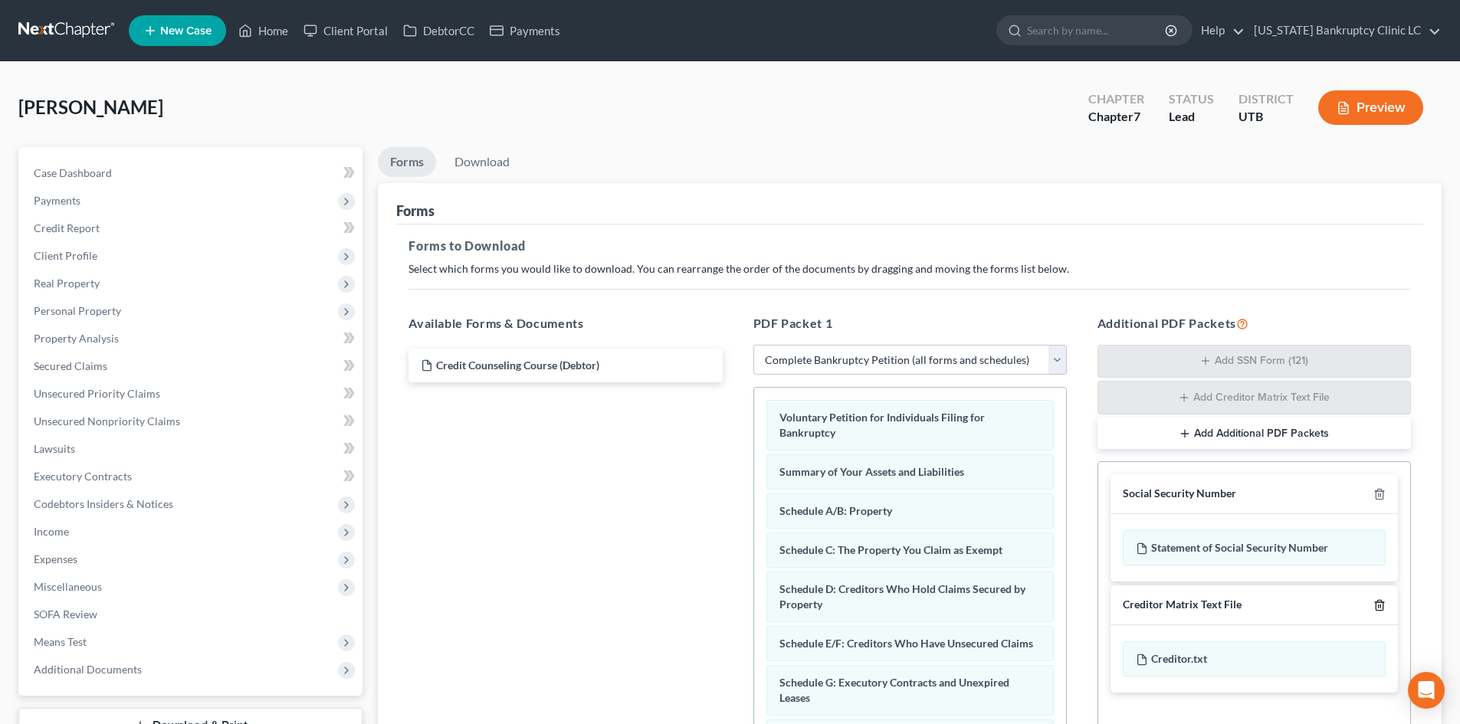
click at [1381, 608] on line "button" at bounding box center [1381, 606] width 0 height 3
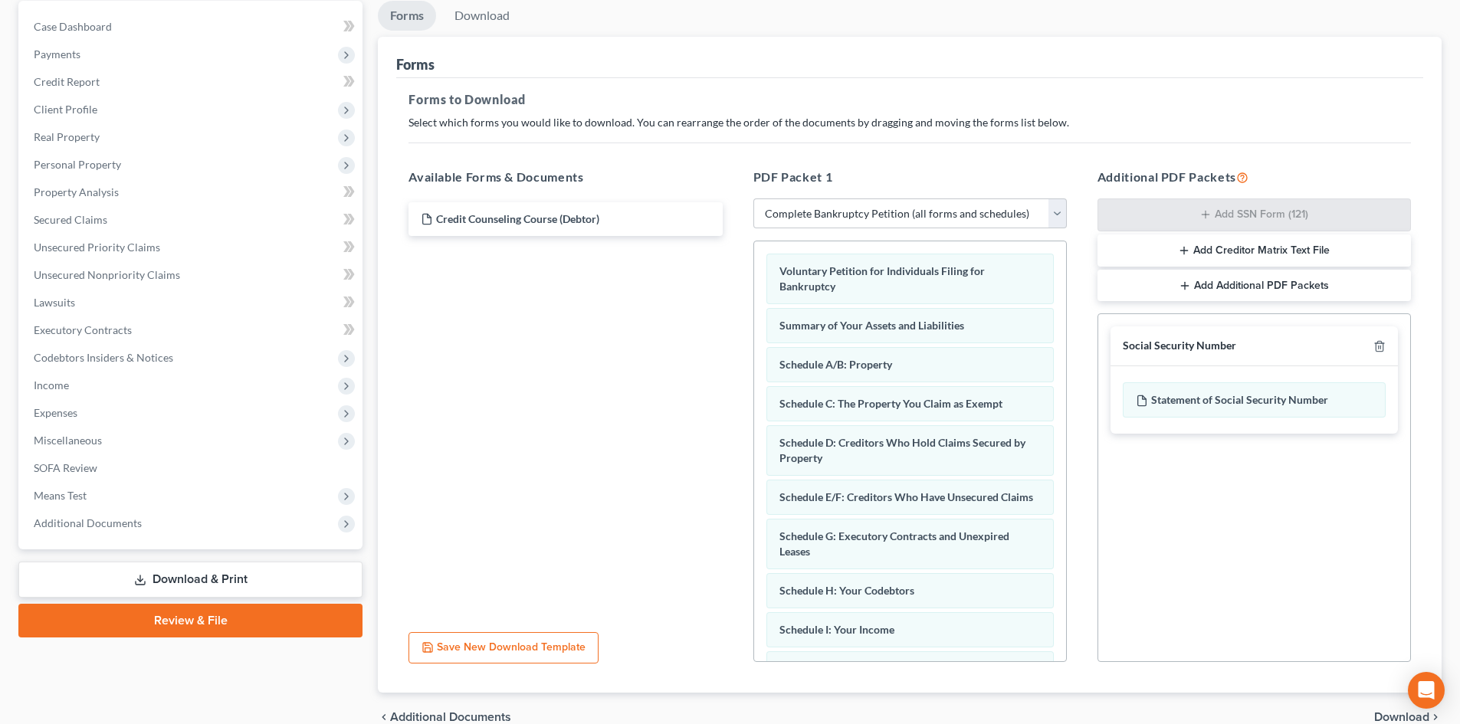
scroll to position [146, 0]
click at [506, 19] on link "Download" at bounding box center [482, 17] width 80 height 30
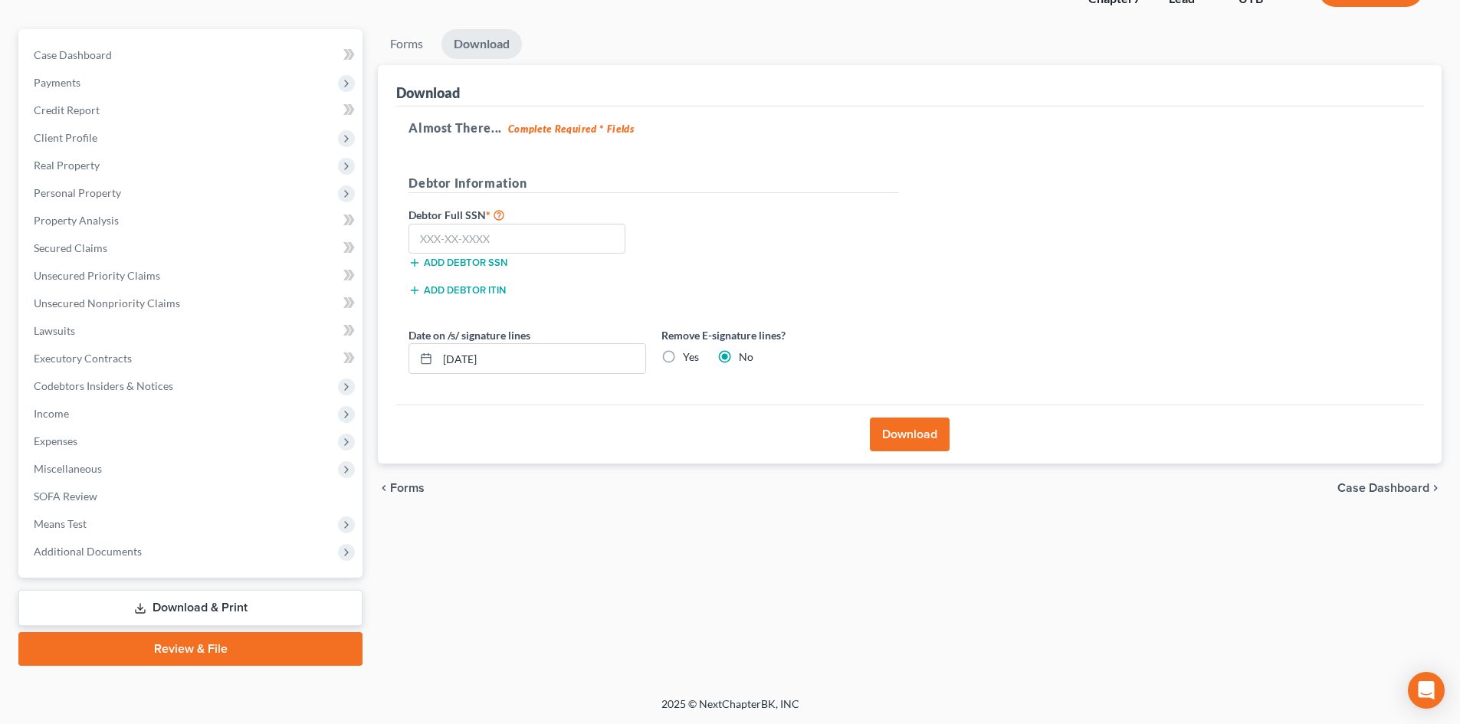
scroll to position [118, 0]
click at [596, 247] on input "text" at bounding box center [517, 239] width 217 height 31
type input "529-81-7745"
click at [908, 442] on button "Download" at bounding box center [910, 435] width 80 height 34
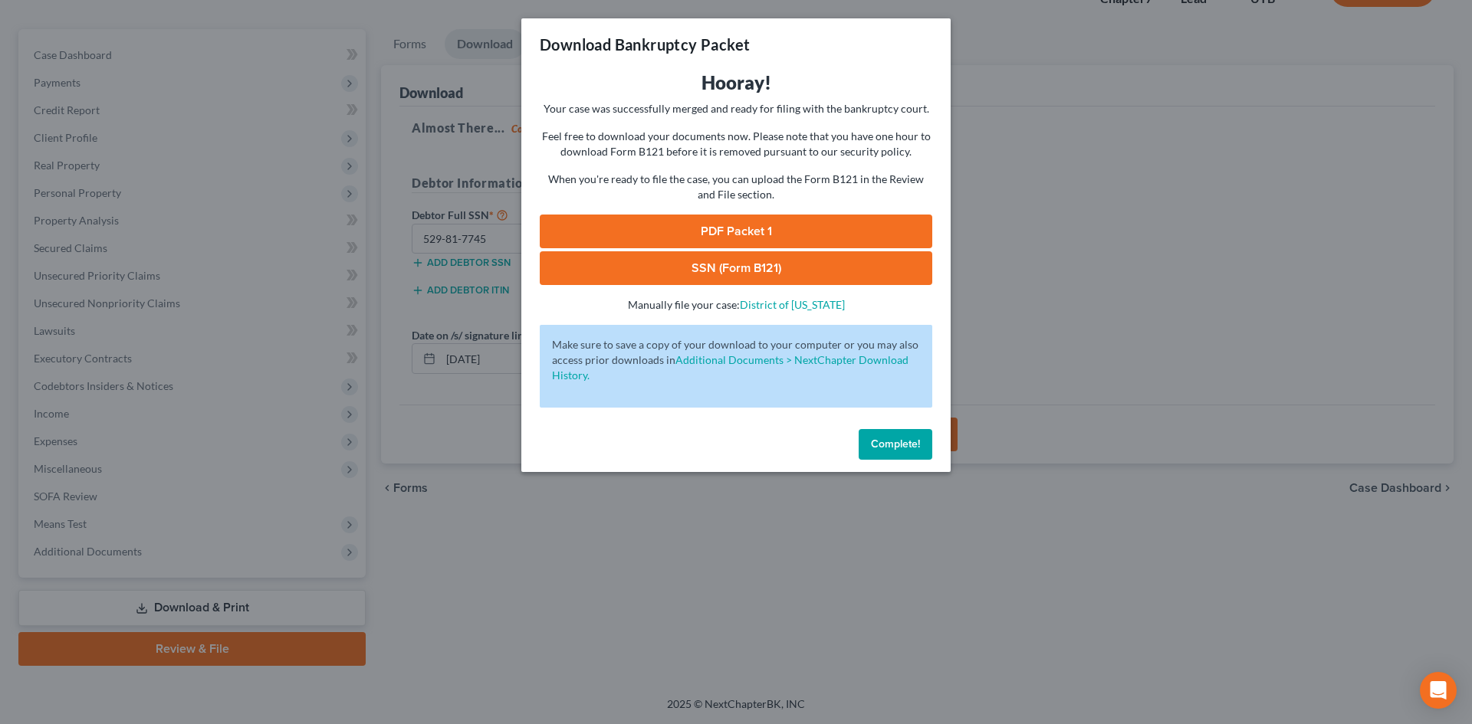
click at [794, 227] on link "PDF Packet 1" at bounding box center [736, 232] width 393 height 34
click at [711, 277] on link "SSN (Form B121)" at bounding box center [736, 268] width 393 height 34
click at [883, 438] on span "Complete!" at bounding box center [895, 444] width 49 height 13
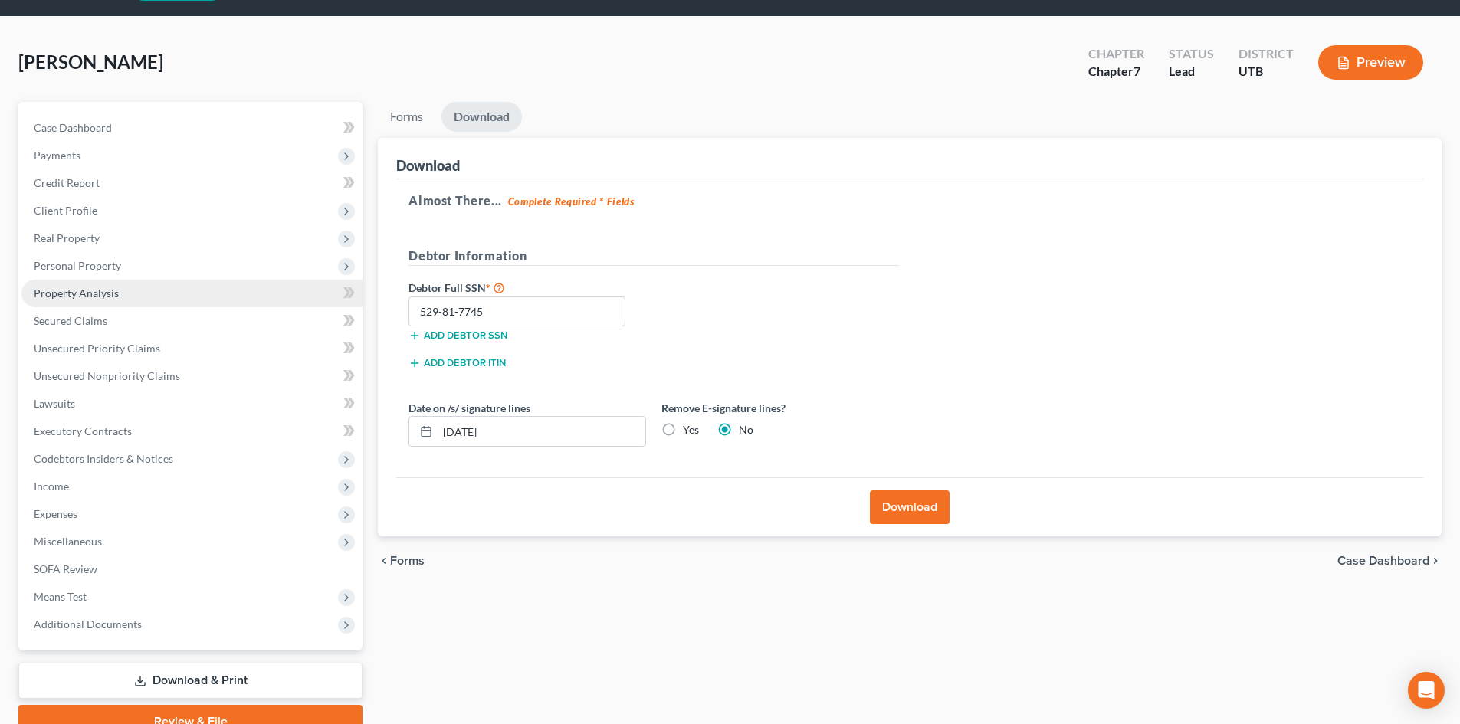
scroll to position [0, 0]
